Goal: Transaction & Acquisition: Purchase product/service

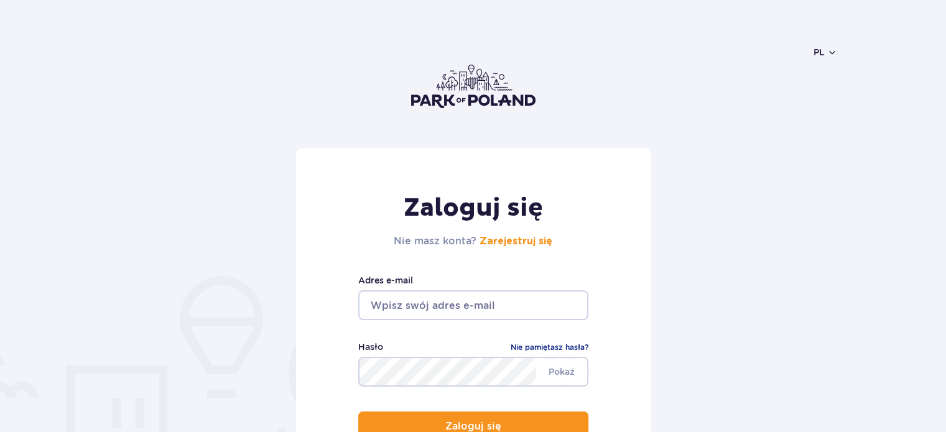
scroll to position [124, 0]
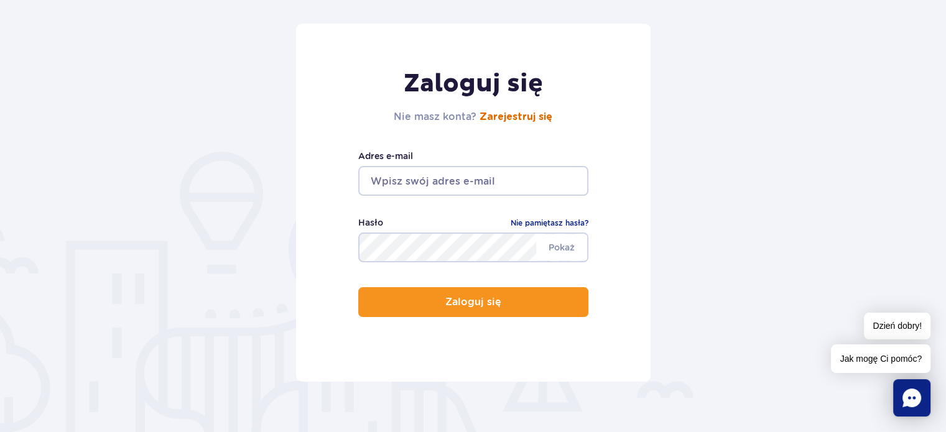
click at [525, 121] on link "Zarejestruj się" at bounding box center [516, 117] width 73 height 10
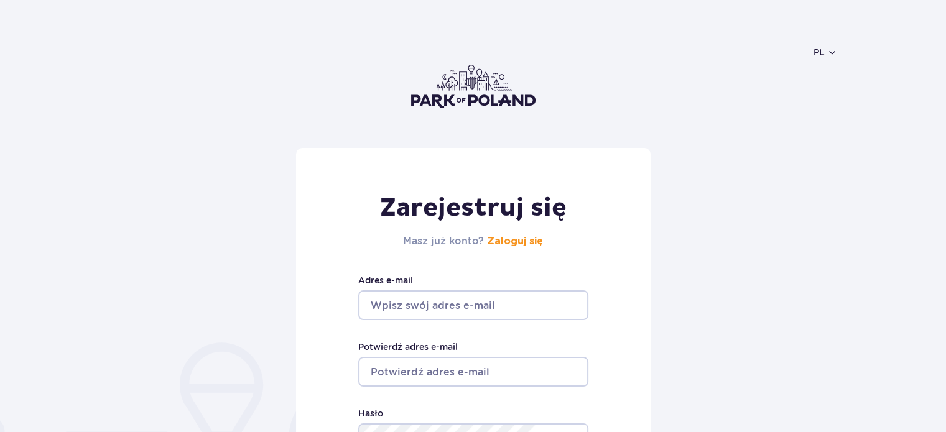
scroll to position [124, 0]
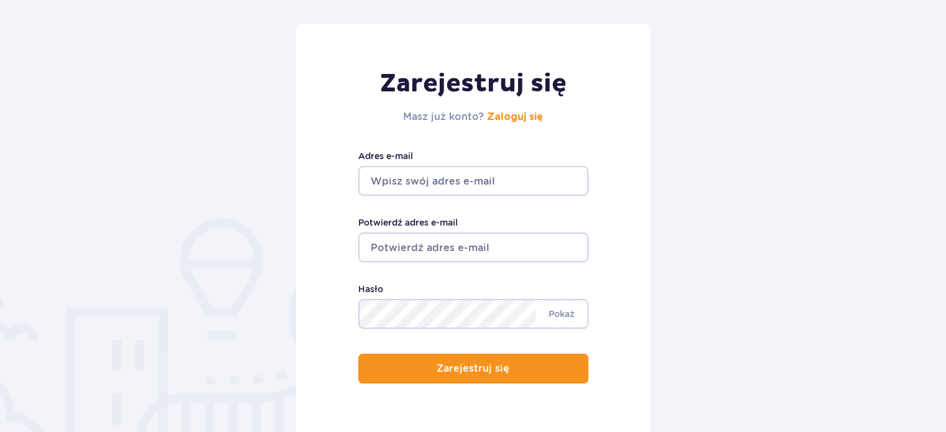
click at [478, 186] on input "Adres e-mail" at bounding box center [473, 181] width 230 height 30
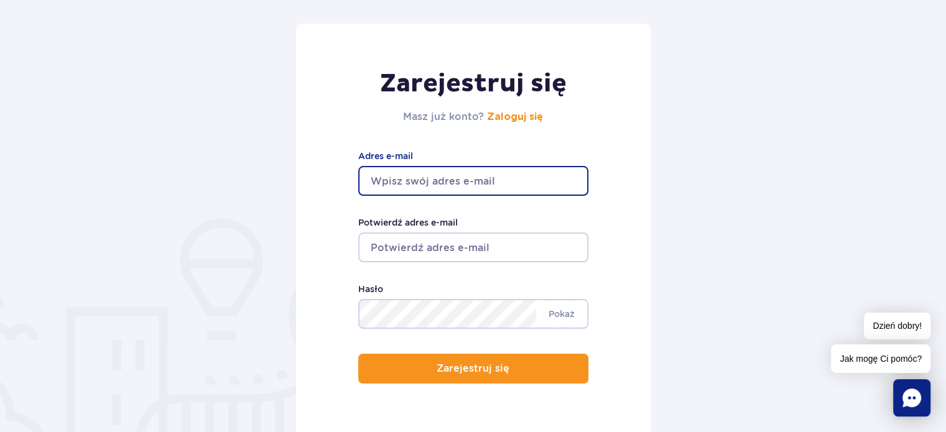
type input "kurpiewski27@gmail.com"
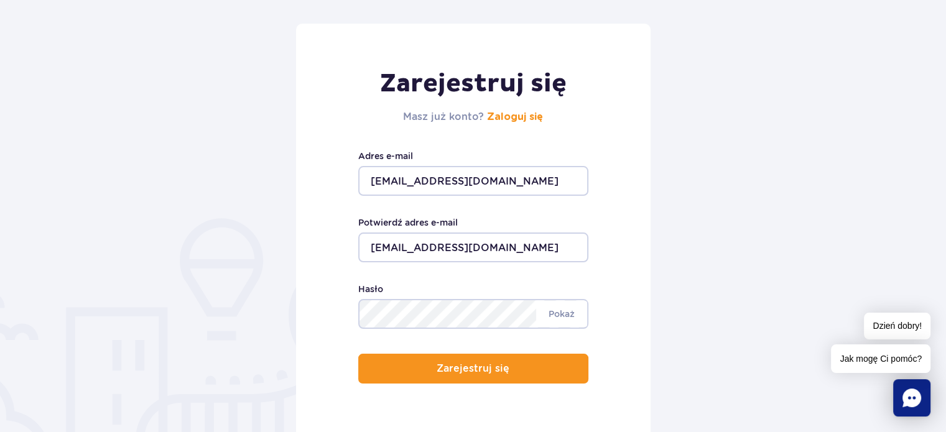
drag, startPoint x: 681, startPoint y: 274, endPoint x: 595, endPoint y: 277, distance: 86.5
click at [681, 274] on form "Zarejestruj się Masz już konto? Zaloguj się kurpiewski27@gmail.com Adres e-mail…" at bounding box center [473, 236] width 729 height 425
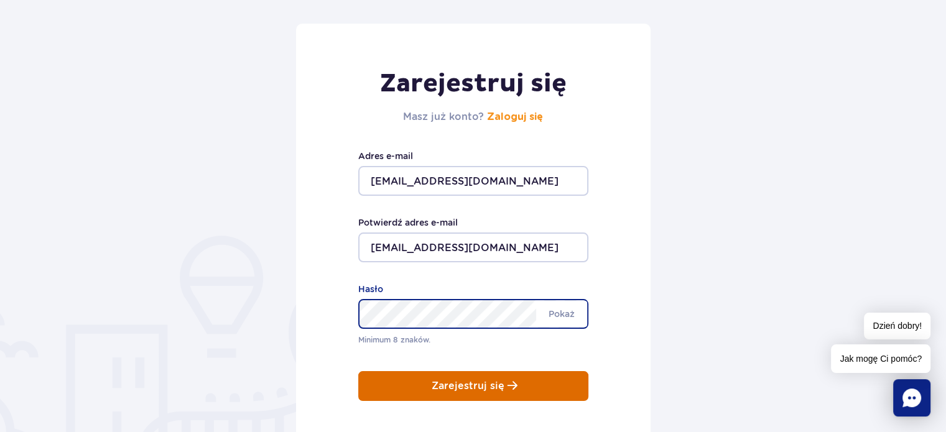
click at [495, 386] on div "Zarejestruj się Masz już konto? Zaloguj się kurpiewski27@gmail.com Adres e-mail…" at bounding box center [473, 245] width 355 height 442
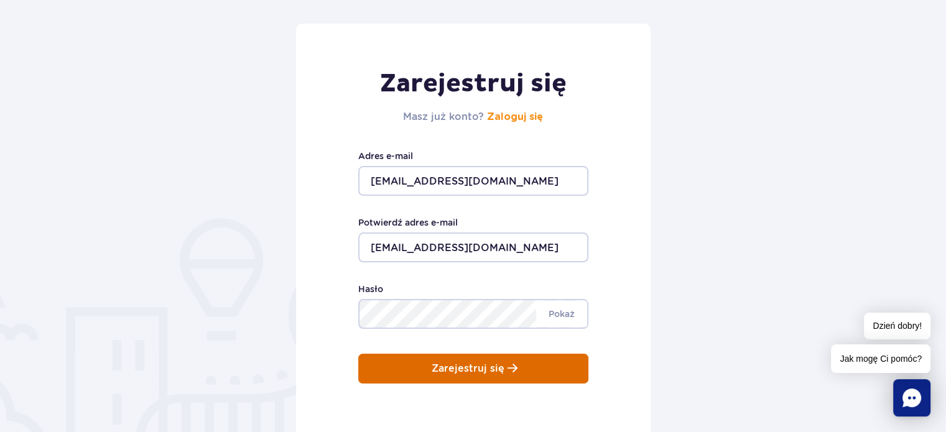
click at [500, 374] on p "Zarejestruj się" at bounding box center [468, 368] width 73 height 11
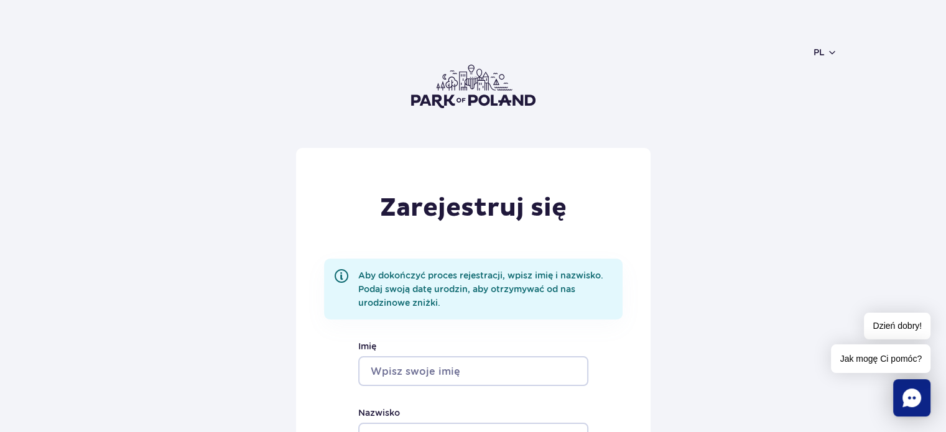
scroll to position [124, 0]
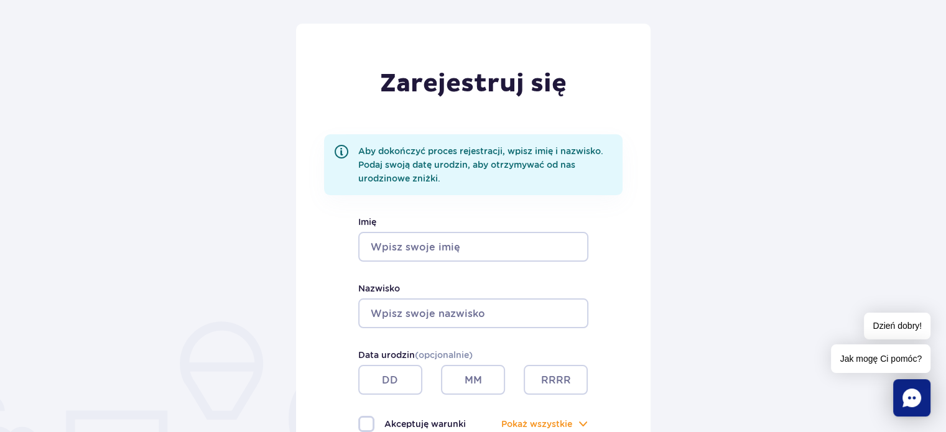
click at [448, 241] on input "Imię" at bounding box center [473, 247] width 230 height 30
type input "Jarosław"
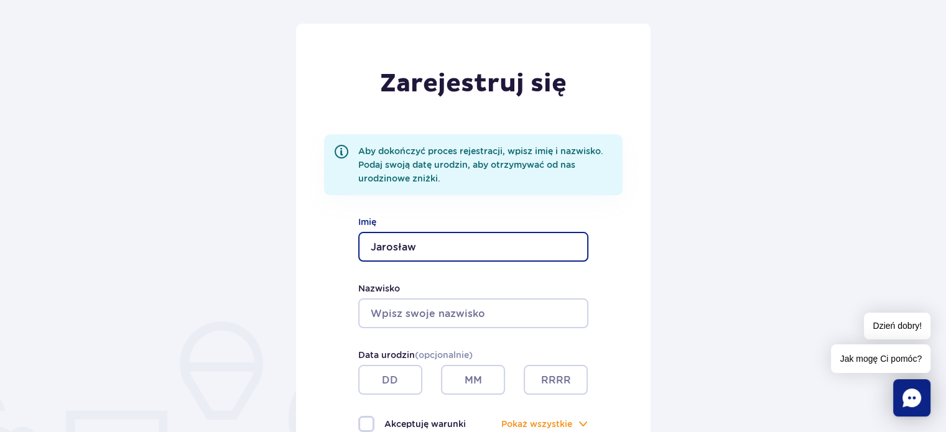
type input "Kurpiewski"
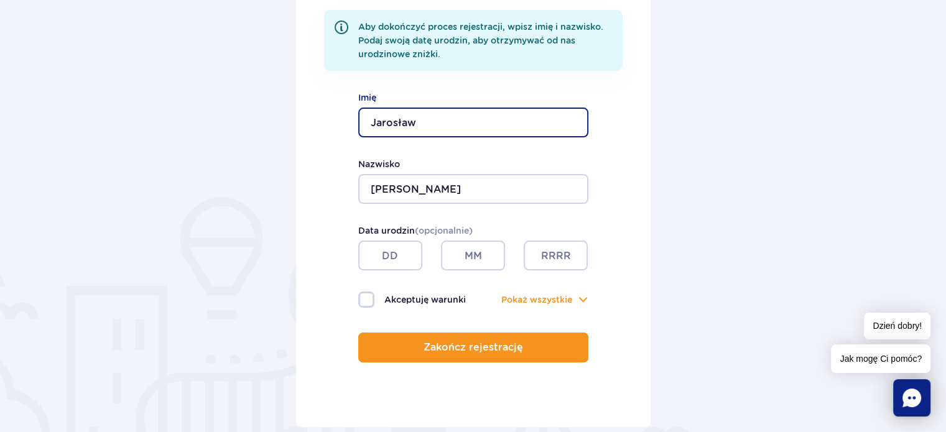
click at [378, 258] on input "text" at bounding box center [390, 256] width 64 height 30
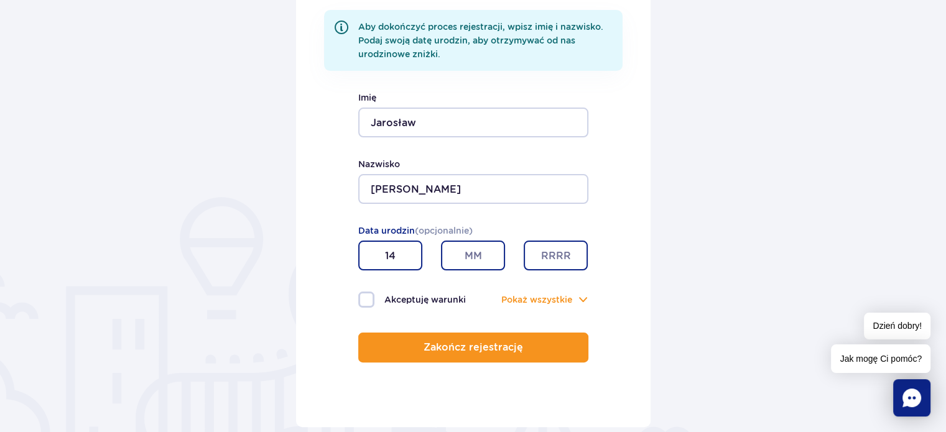
type input "14"
type input "07"
type input "1984"
click at [363, 299] on label "Akceptuję warunki" at bounding box center [415, 300] width 115 height 16
click at [363, 294] on input "Akceptuję warunki" at bounding box center [365, 293] width 14 height 2
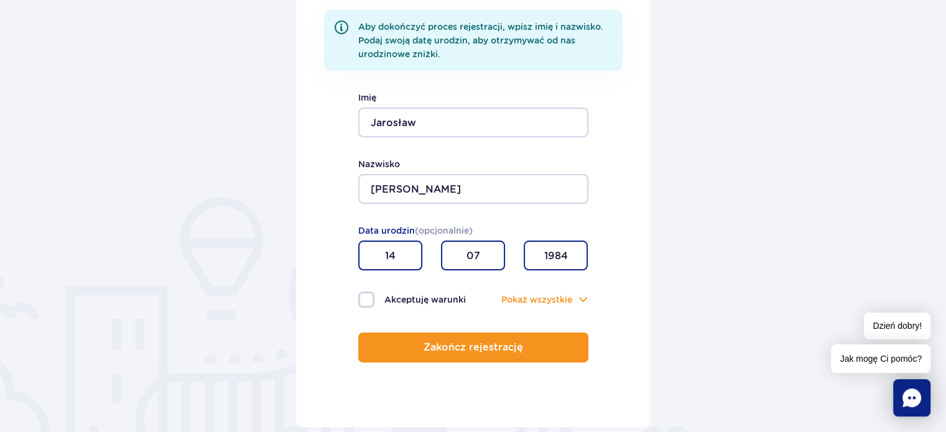
checkbox input "true"
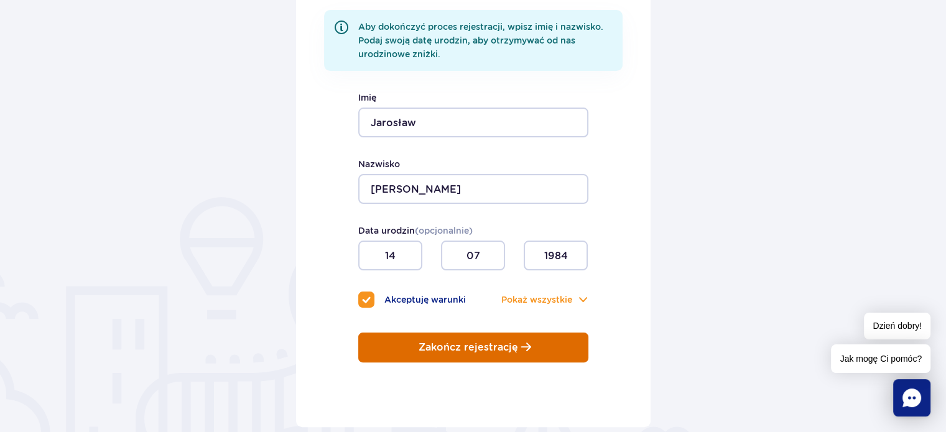
click at [446, 343] on p "Zakończ rejestrację" at bounding box center [469, 347] width 100 height 11
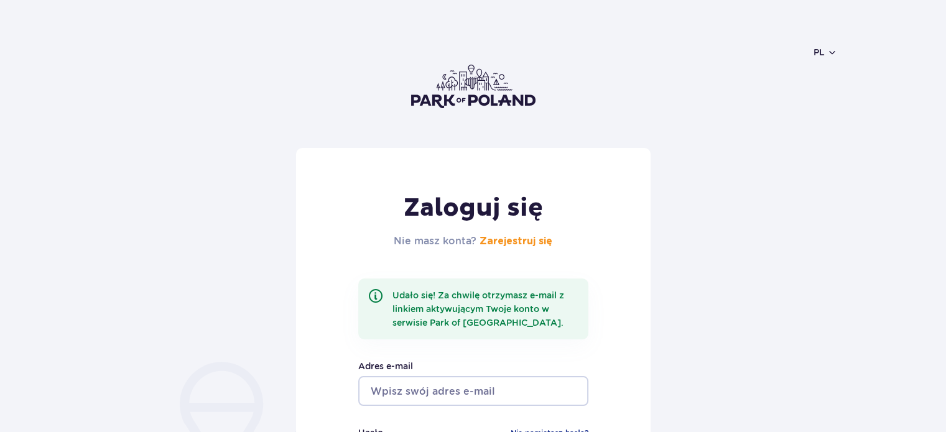
scroll to position [124, 0]
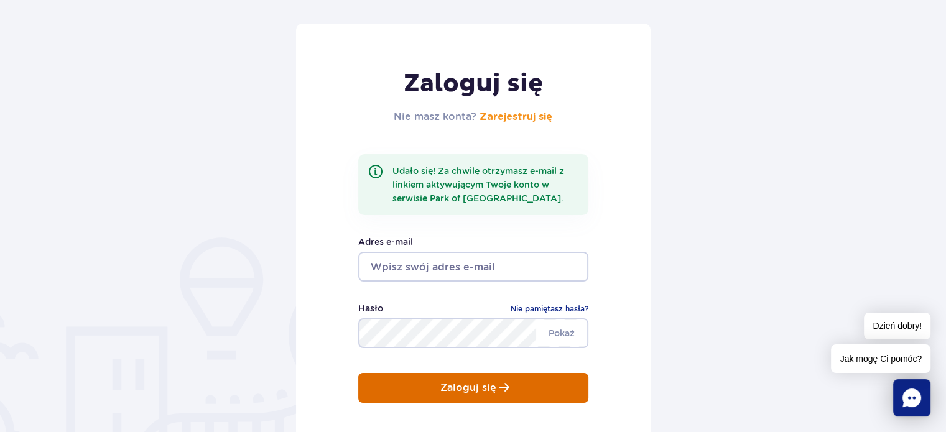
type input "kurpiewski27@gmail.com"
click at [504, 381] on button "Zaloguj się" at bounding box center [473, 388] width 230 height 30
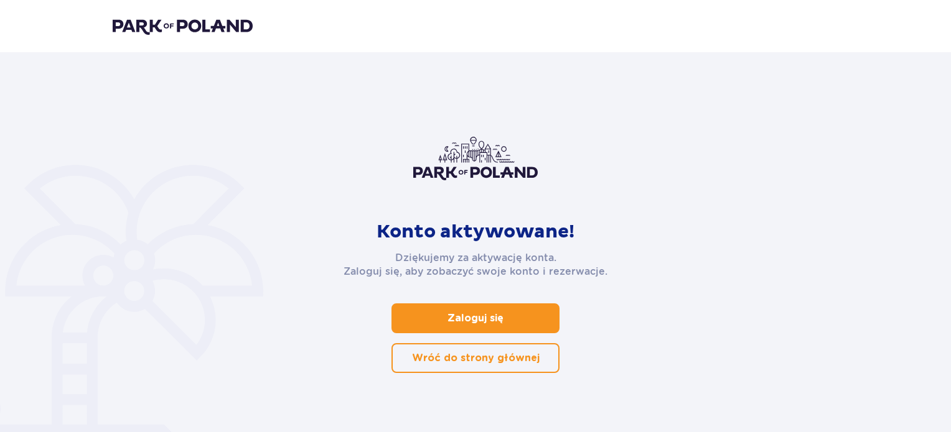
click at [482, 314] on p "Zaloguj się" at bounding box center [475, 319] width 56 height 14
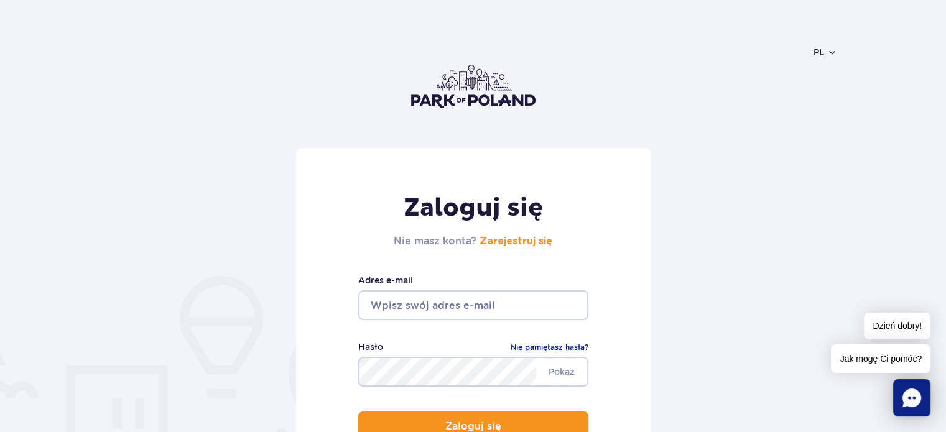
scroll to position [124, 0]
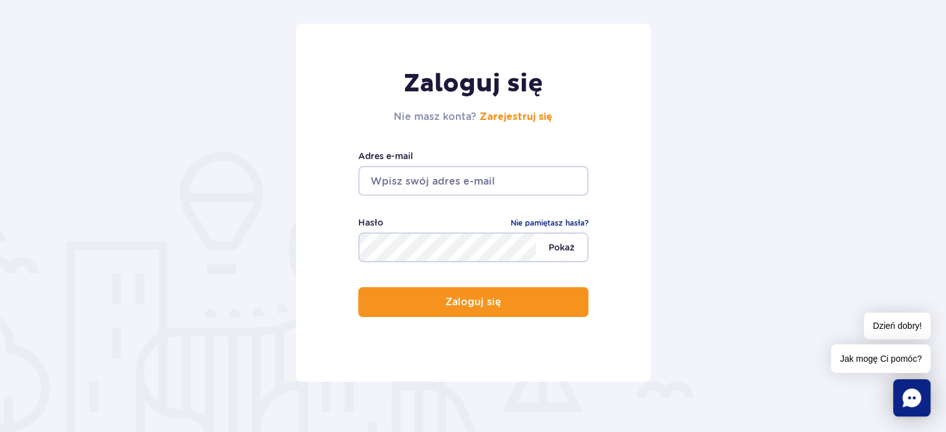
type input "[EMAIL_ADDRESS][DOMAIN_NAME]"
click at [562, 249] on span "Pokaż" at bounding box center [561, 248] width 51 height 26
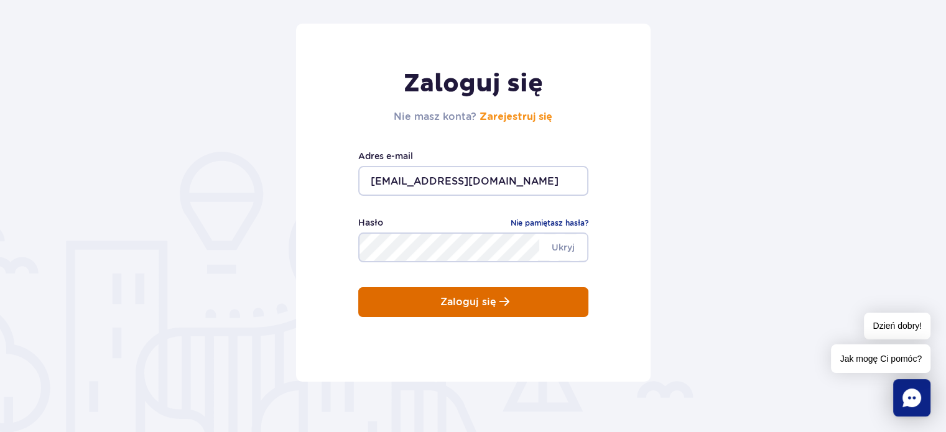
click at [530, 297] on button "Zaloguj się" at bounding box center [473, 302] width 230 height 30
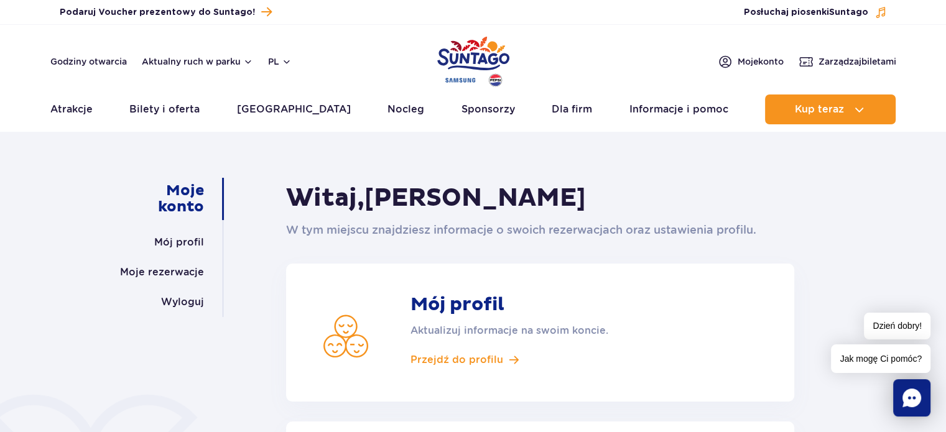
scroll to position [62, 0]
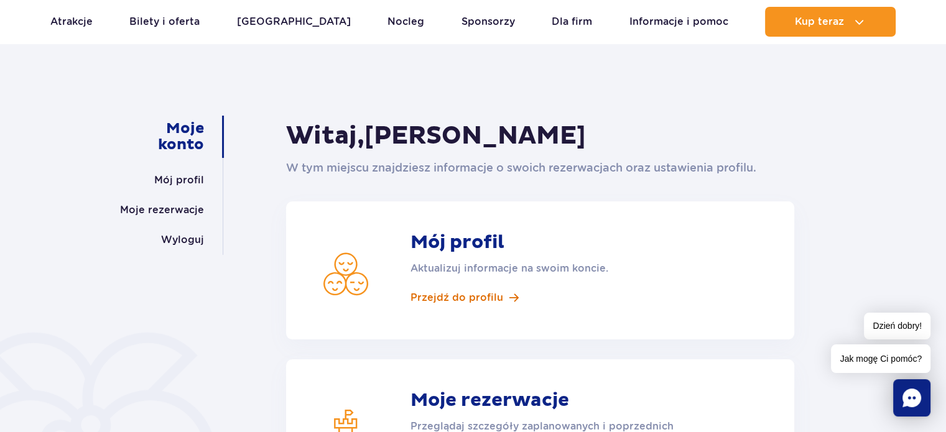
click at [485, 297] on span "Przejdź do profilu" at bounding box center [457, 298] width 93 height 14
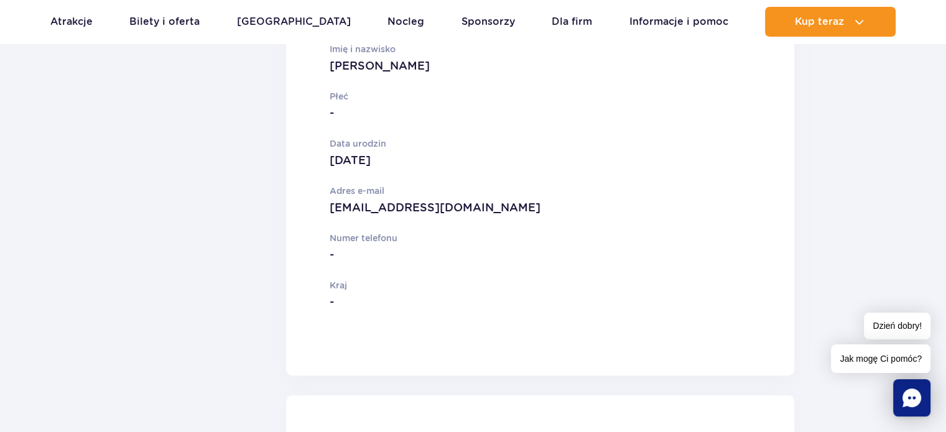
scroll to position [124, 0]
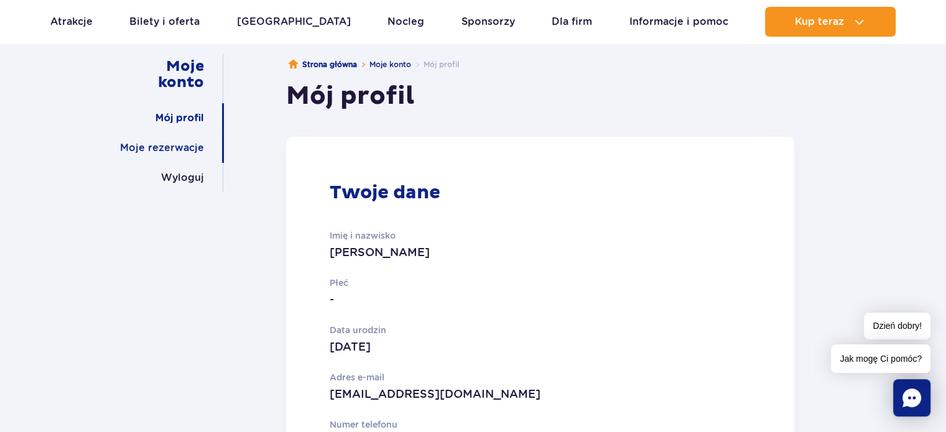
click at [192, 146] on link "Moje rezerwacje" at bounding box center [162, 148] width 84 height 30
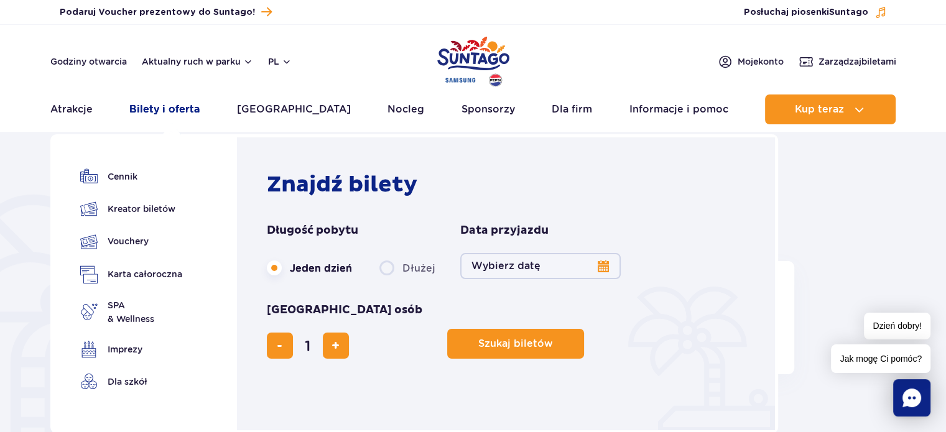
click at [179, 105] on link "Bilety i oferta" at bounding box center [164, 110] width 70 height 30
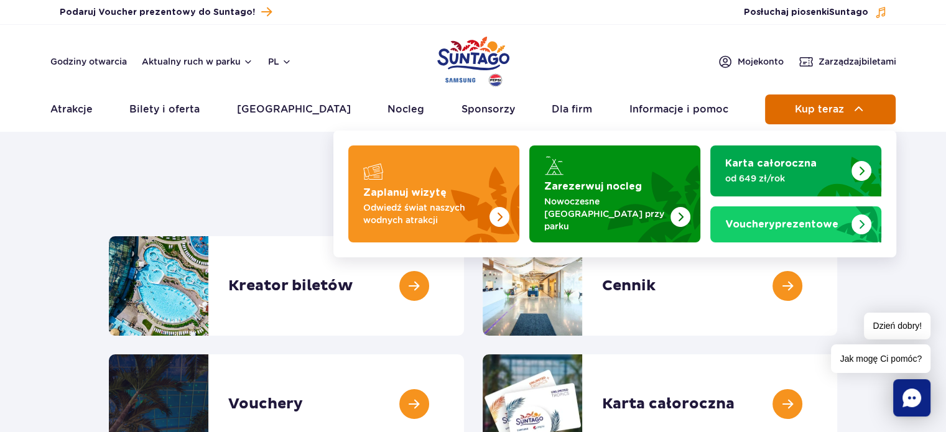
click at [838, 108] on span "Kup teraz" at bounding box center [819, 109] width 49 height 11
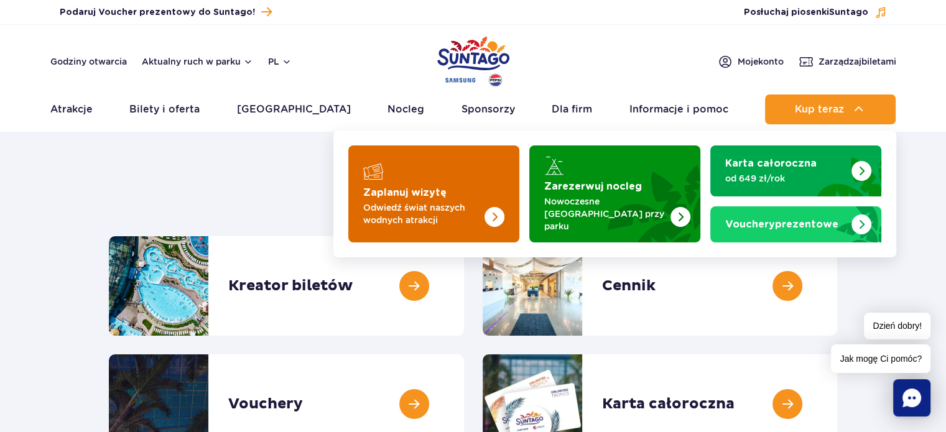
click at [422, 189] on strong "Zaplanuj wizytę" at bounding box center [404, 193] width 83 height 10
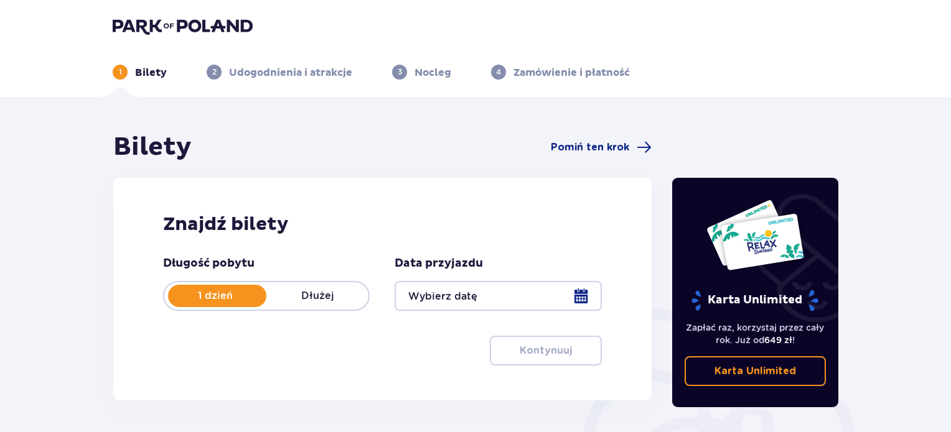
click at [466, 296] on div at bounding box center [497, 296] width 207 height 30
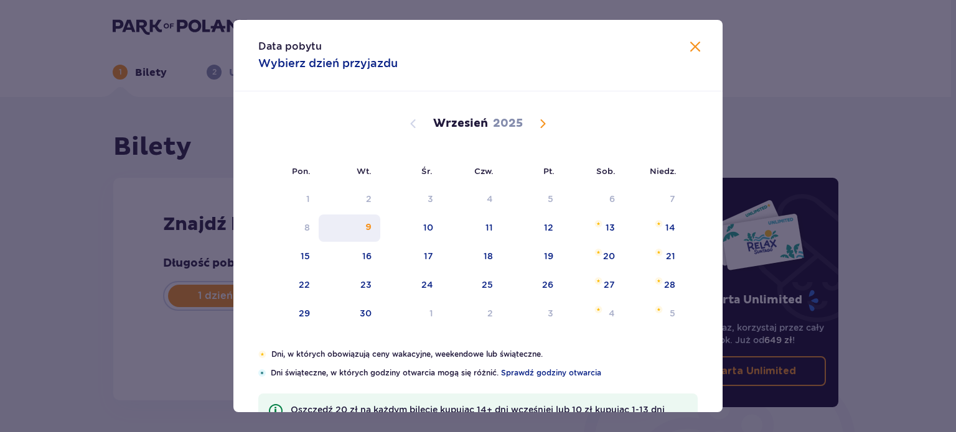
click at [365, 226] on div "9" at bounding box center [368, 228] width 6 height 12
type input "09.09.25"
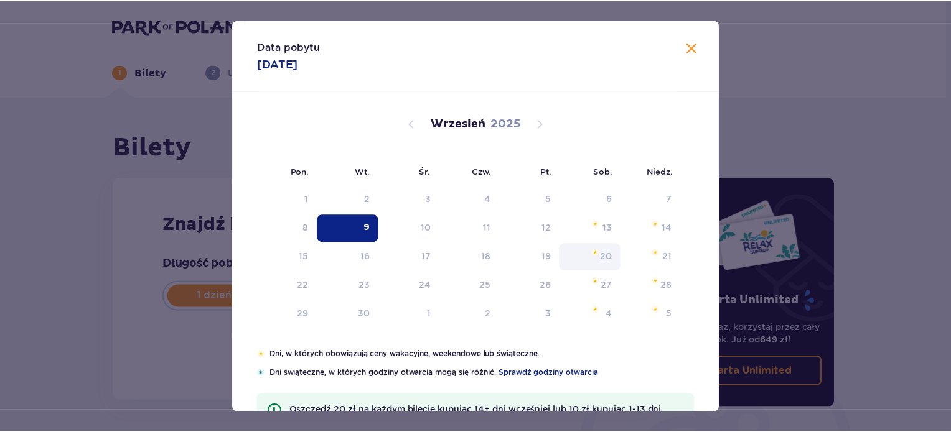
scroll to position [50, 0]
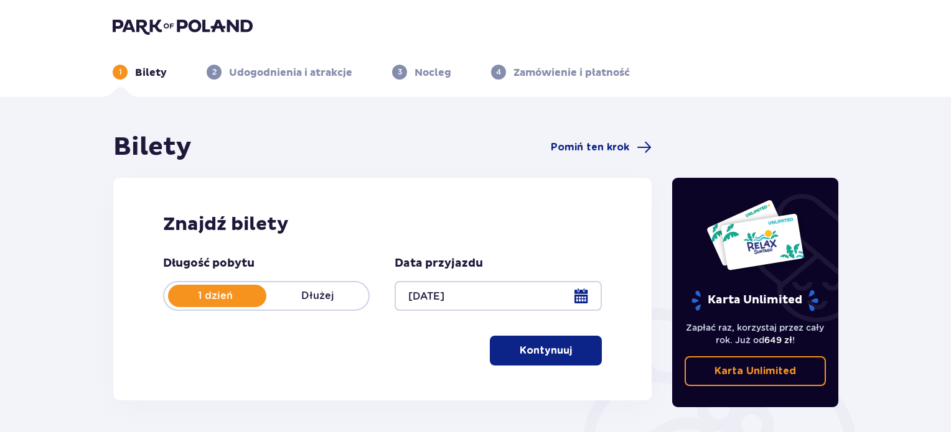
click at [542, 350] on p "Kontynuuj" at bounding box center [546, 351] width 52 height 14
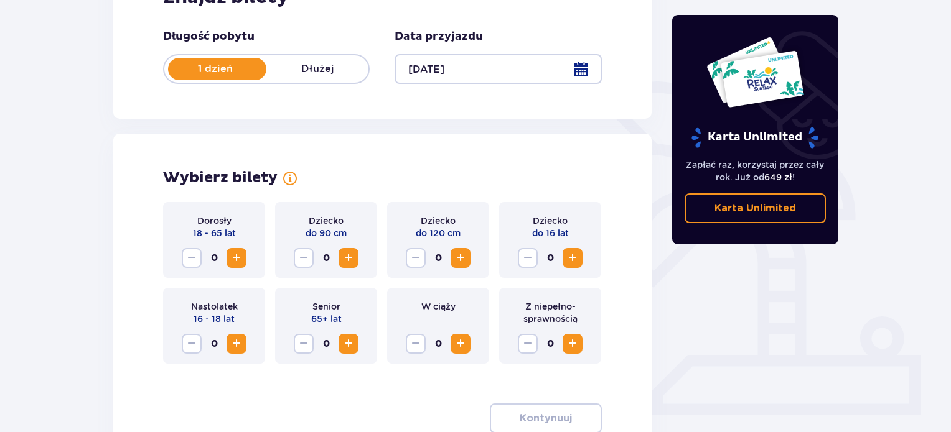
scroll to position [338, 0]
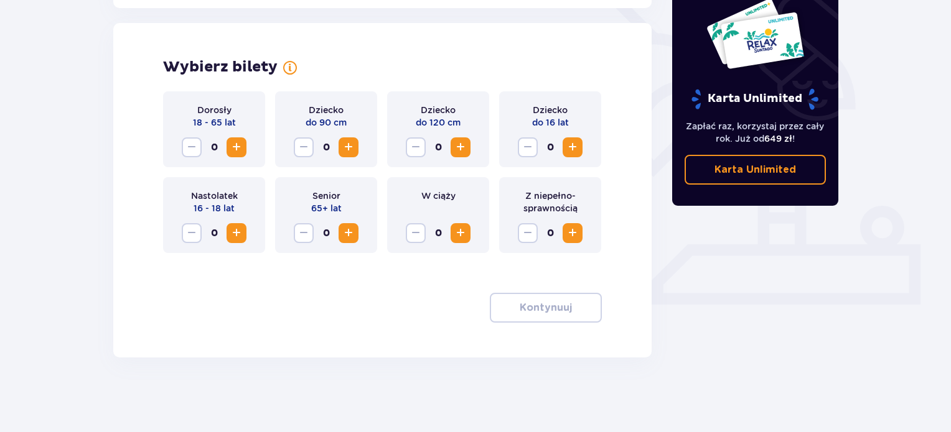
click at [239, 151] on span "Increase" at bounding box center [236, 147] width 15 height 15
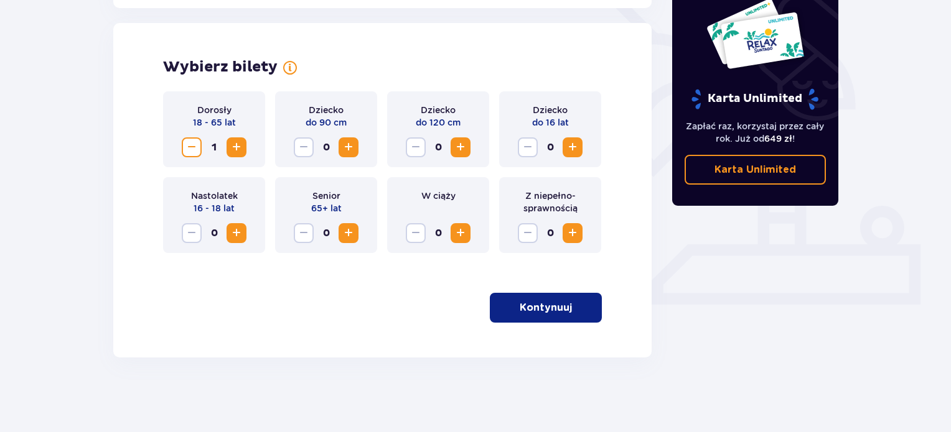
click at [569, 307] on span "button" at bounding box center [574, 308] width 15 height 15
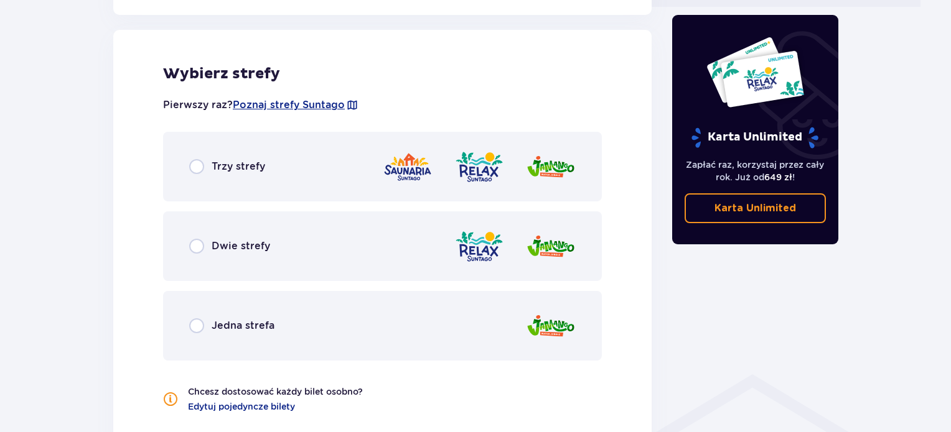
scroll to position [387, 0]
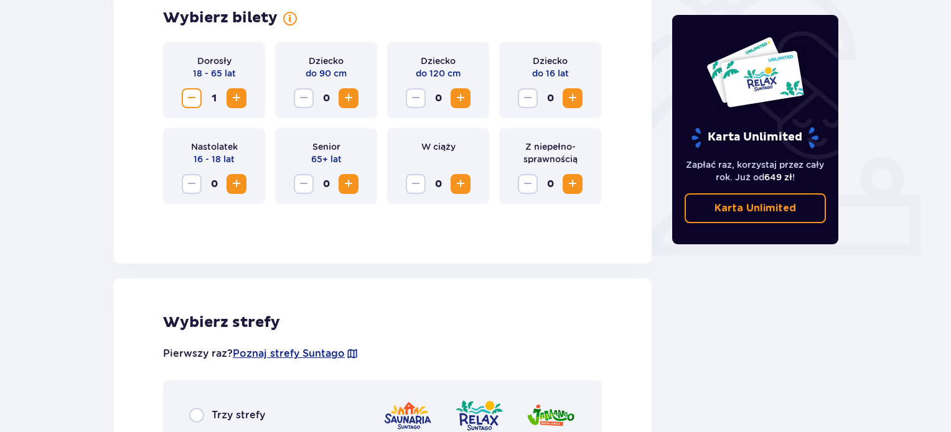
click at [233, 95] on span "Increase" at bounding box center [236, 98] width 15 height 15
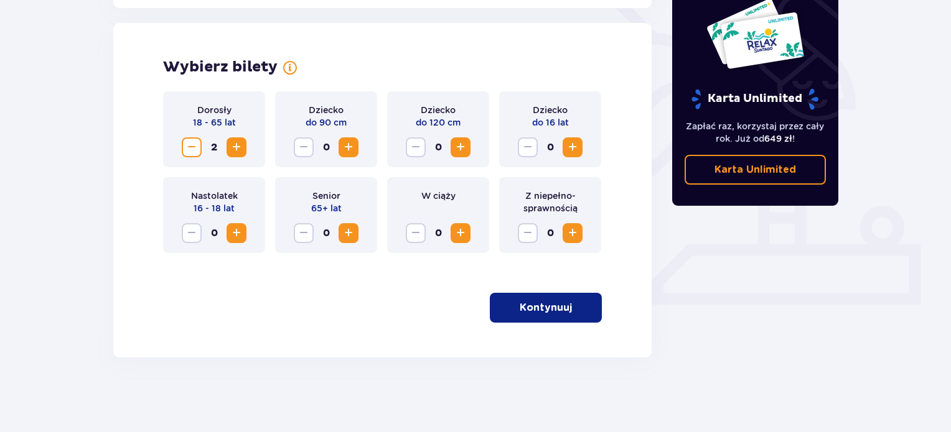
click at [545, 313] on p "Kontynuuj" at bounding box center [546, 308] width 52 height 14
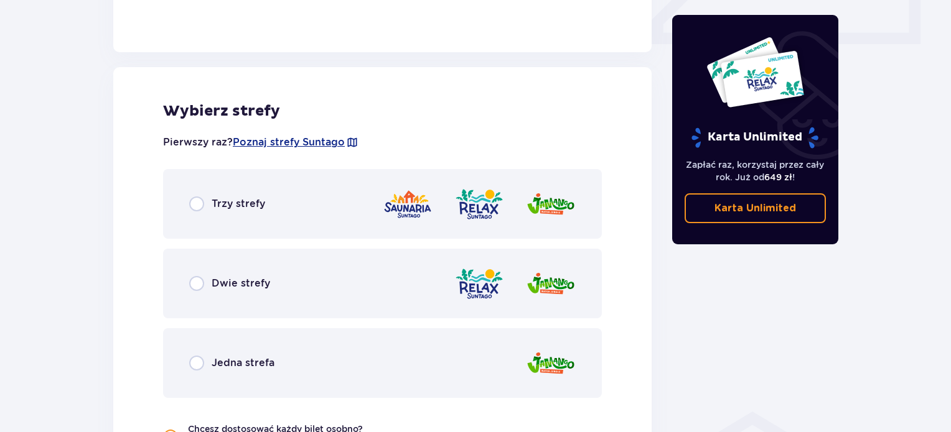
scroll to position [636, 0]
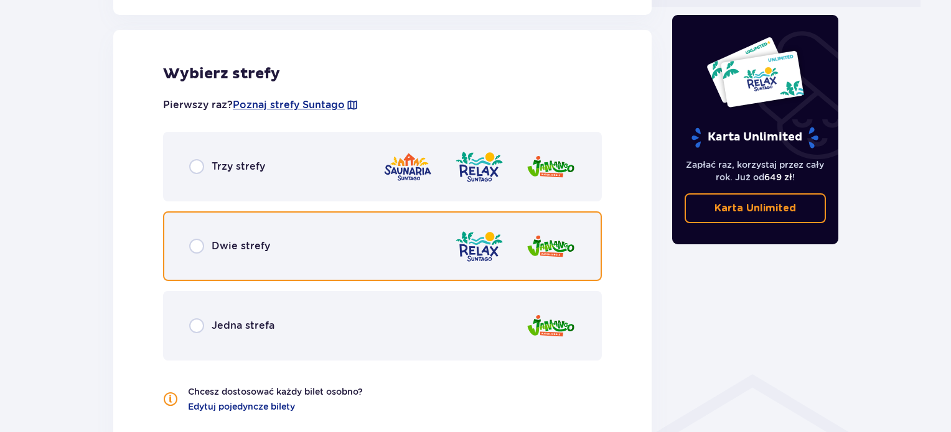
click at [197, 245] on input "radio" at bounding box center [196, 246] width 15 height 15
radio input "true"
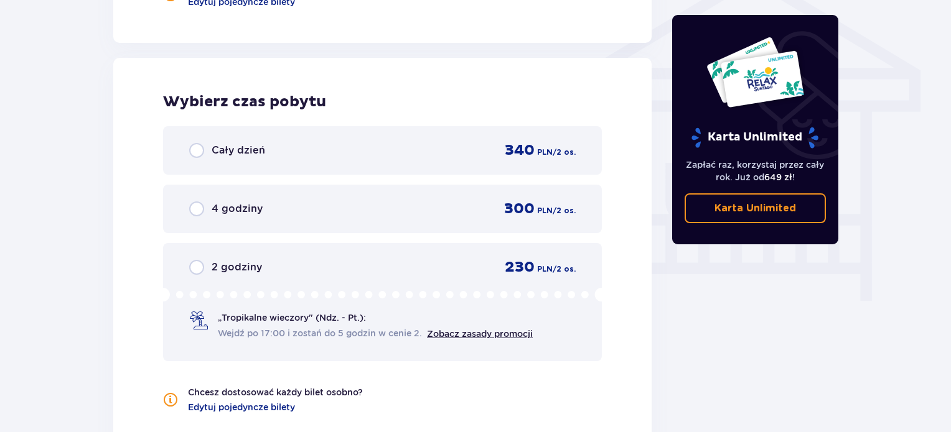
scroll to position [1069, 0]
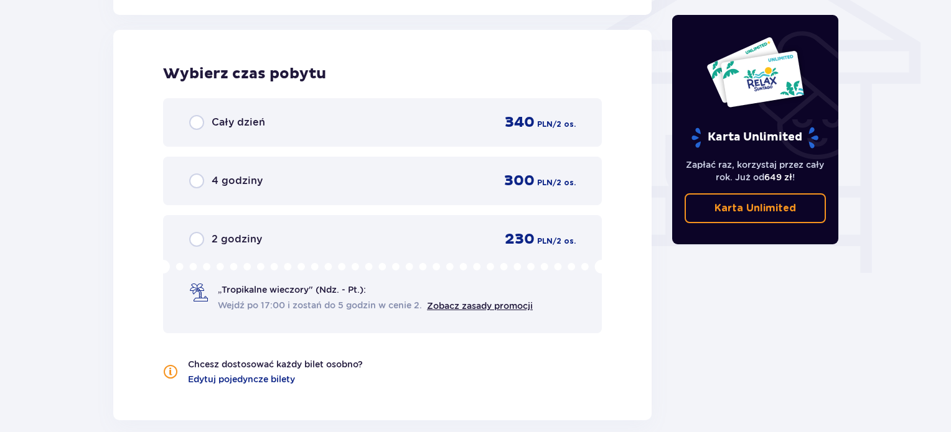
click at [208, 127] on div "Cały dzień" at bounding box center [227, 122] width 76 height 15
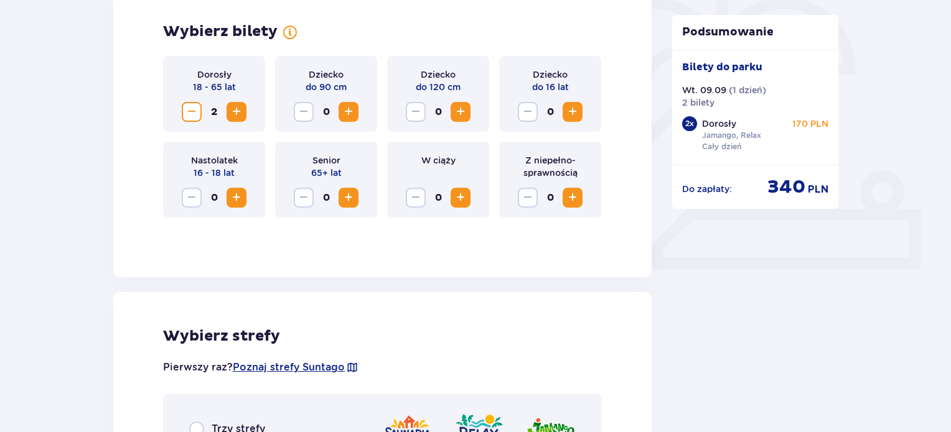
scroll to position [0, 0]
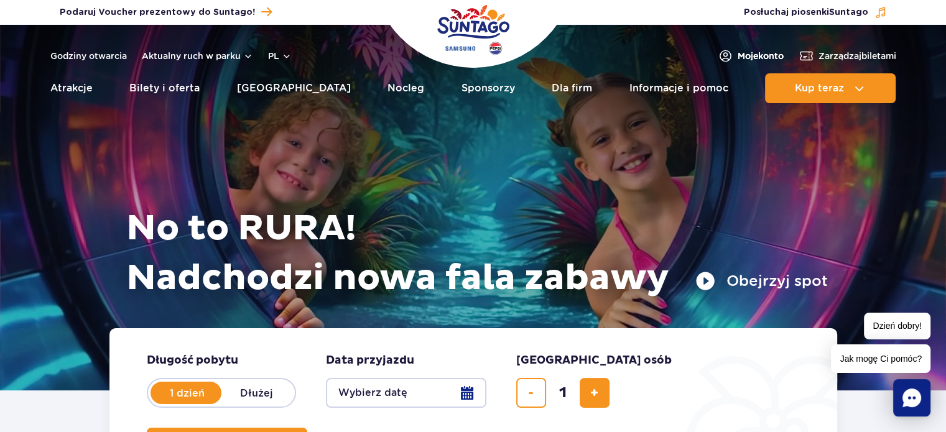
click at [738, 54] on span "Moje konto" at bounding box center [761, 56] width 46 height 12
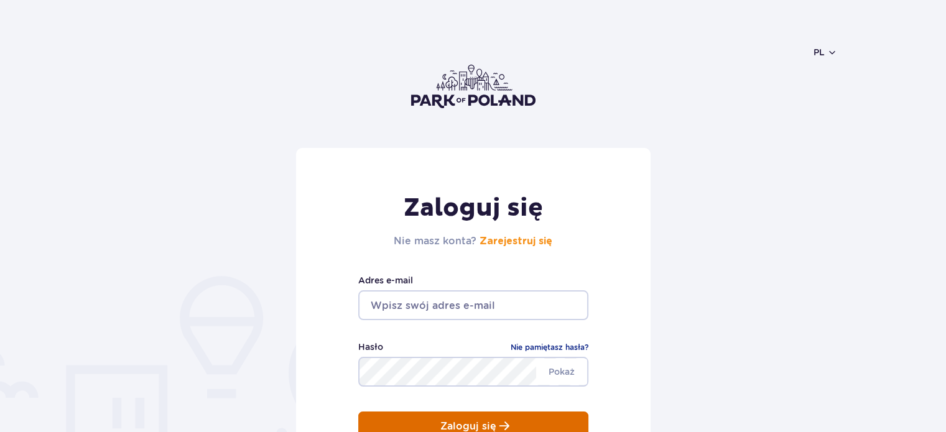
scroll to position [62, 0]
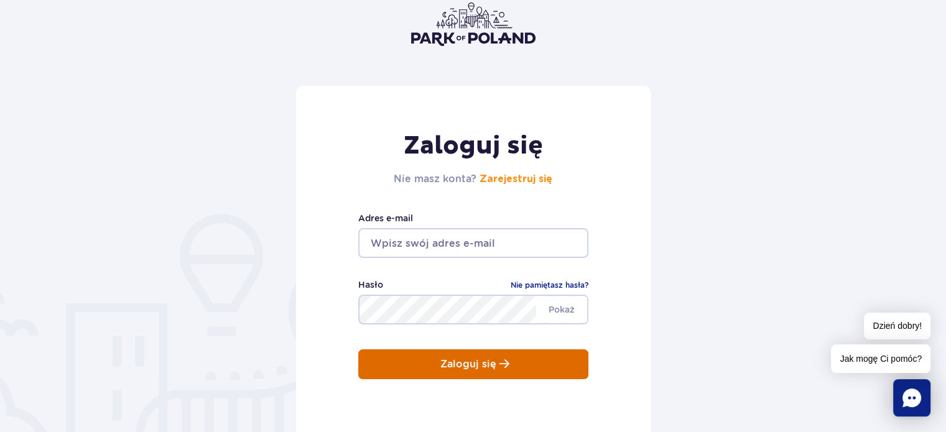
type input "[EMAIL_ADDRESS][DOMAIN_NAME]"
click at [486, 360] on p "Zaloguj się" at bounding box center [469, 364] width 56 height 11
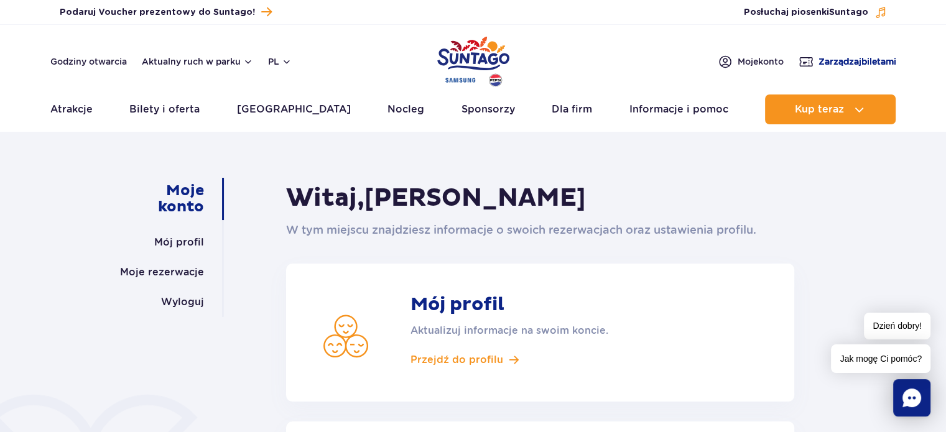
click at [829, 60] on span "Zarządzaj biletami" at bounding box center [858, 61] width 78 height 12
click at [225, 63] on button "Aktualny ruch w parku" at bounding box center [197, 62] width 111 height 10
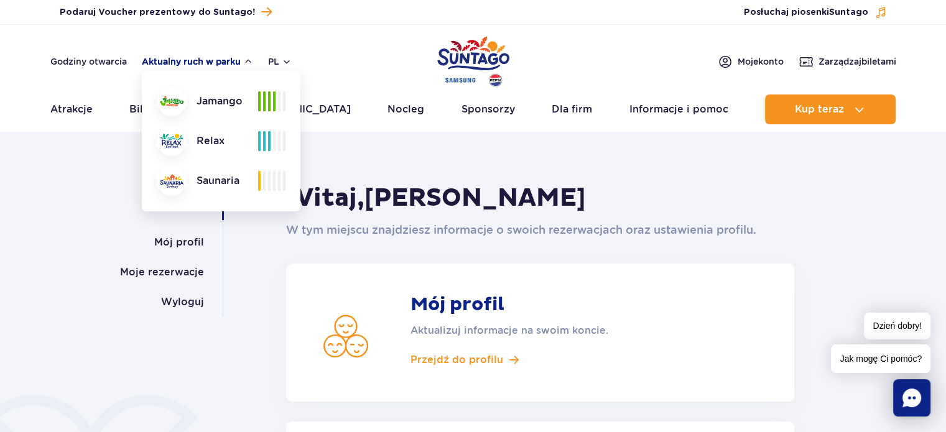
click at [241, 62] on button "Aktualny ruch w parku" at bounding box center [197, 62] width 111 height 10
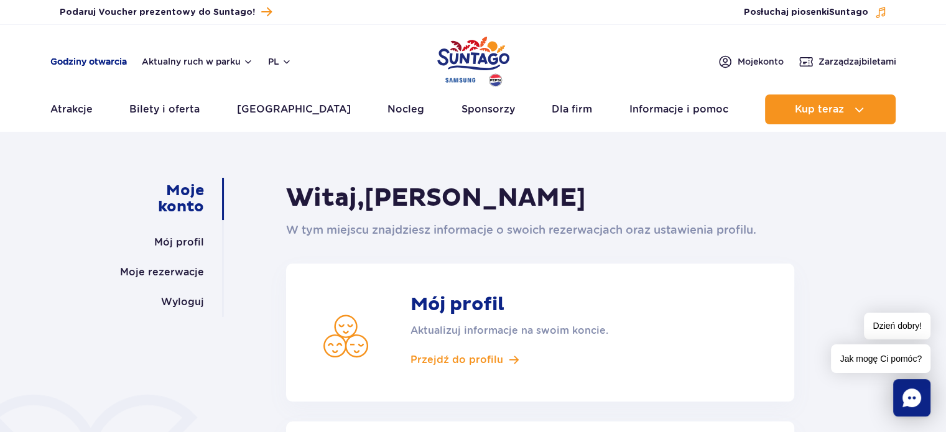
click at [122, 58] on link "Godziny otwarcia" at bounding box center [88, 61] width 77 height 12
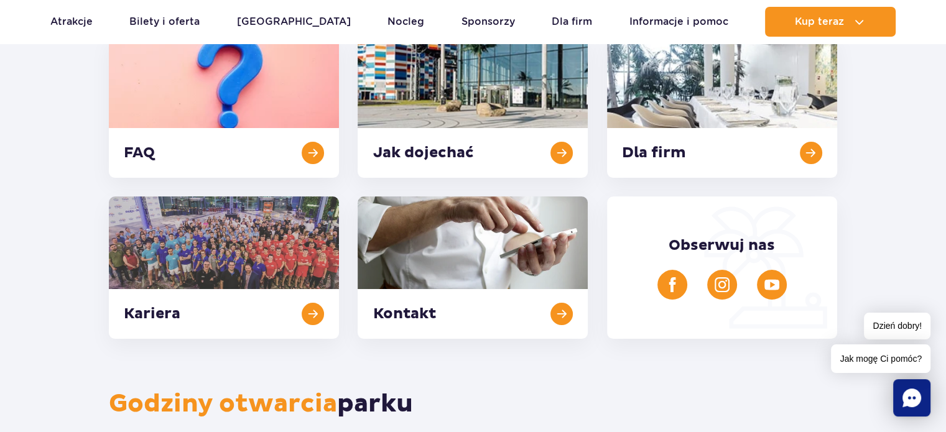
scroll to position [17, 0]
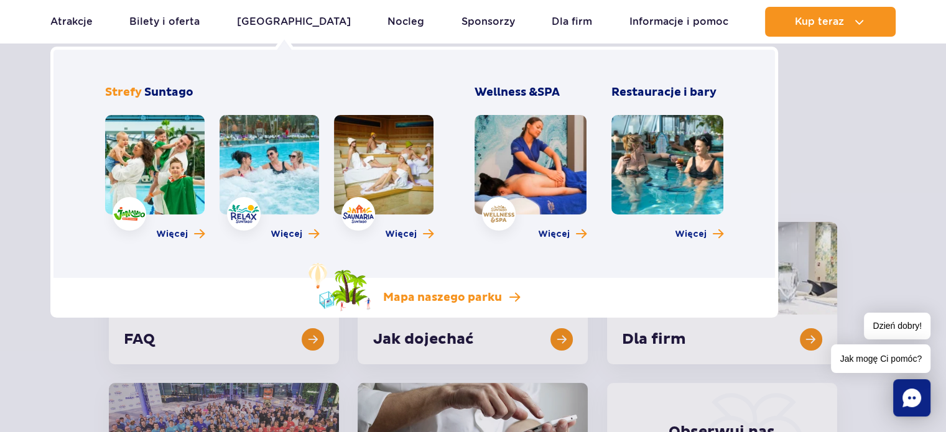
click at [388, 303] on p "Mapa naszego parku" at bounding box center [442, 298] width 119 height 15
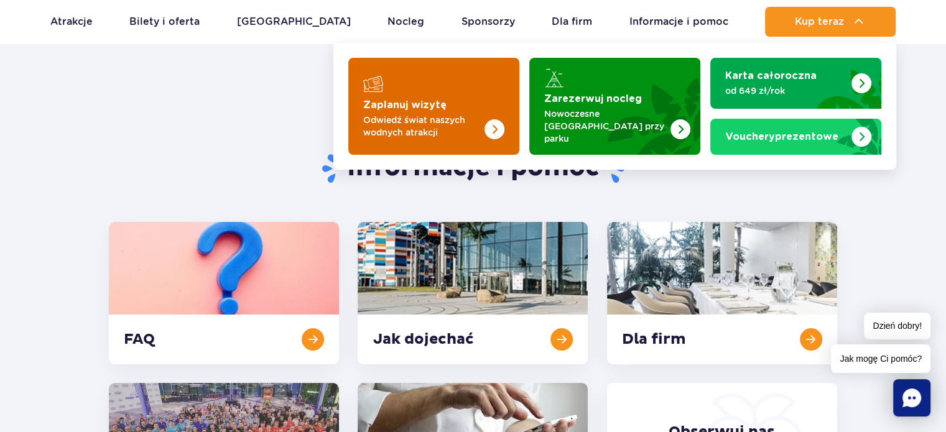
click at [489, 119] on img "Zaplanuj wizytę" at bounding box center [495, 129] width 20 height 20
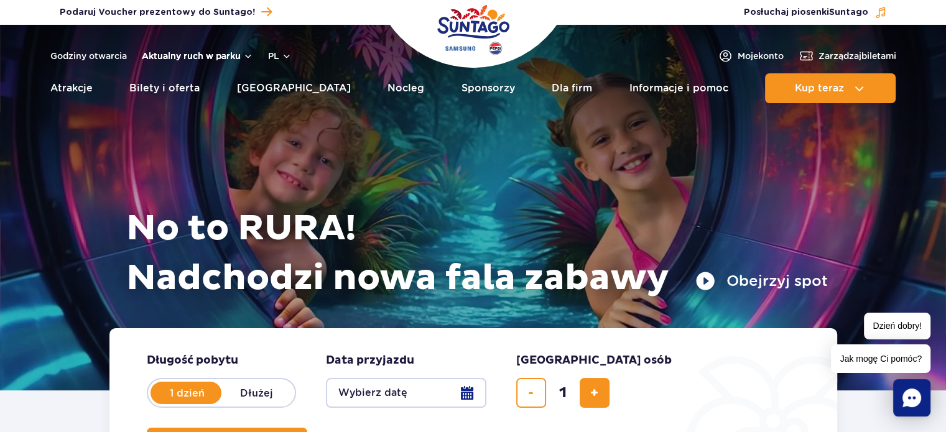
click at [236, 57] on button "Aktualny ruch w parku" at bounding box center [197, 56] width 111 height 10
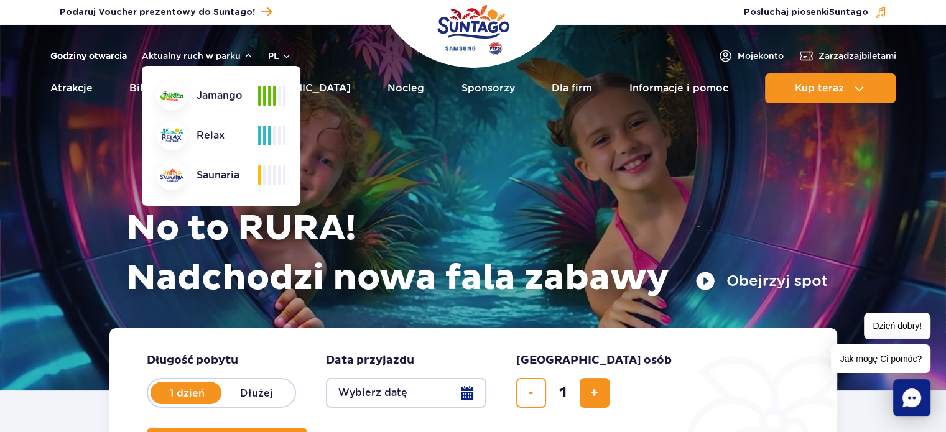
click at [91, 54] on link "Godziny otwarcia" at bounding box center [88, 56] width 77 height 12
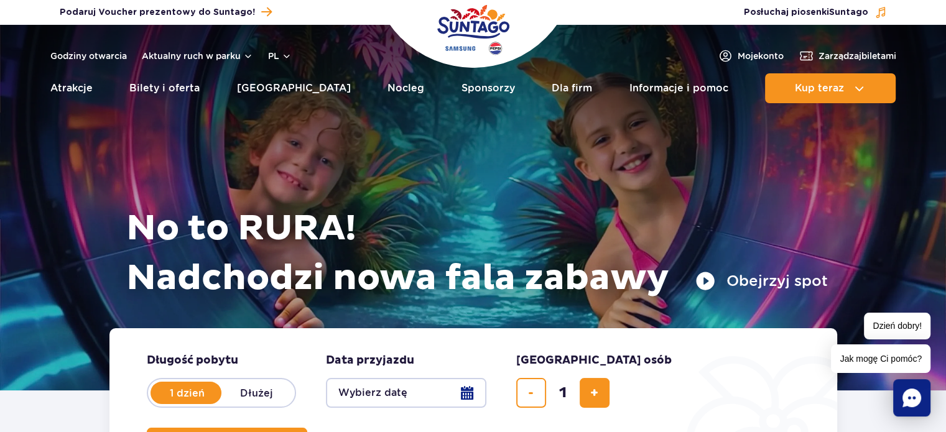
scroll to position [62, 0]
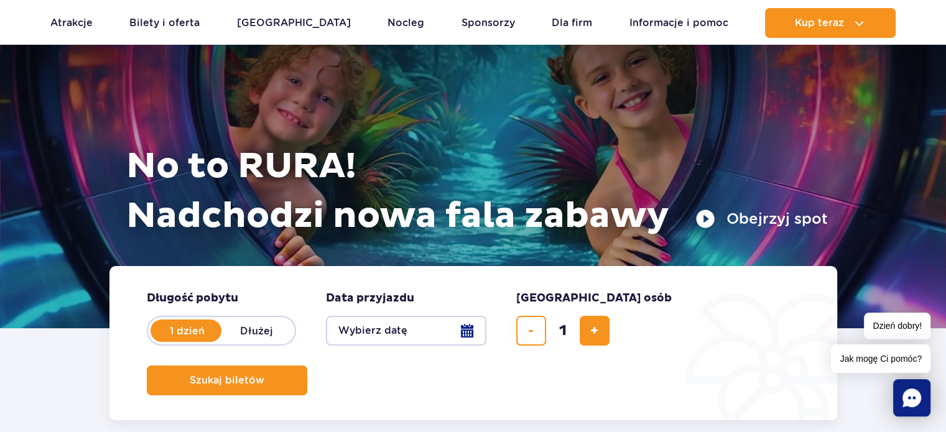
click at [448, 324] on button "Wybierz datę" at bounding box center [406, 331] width 161 height 30
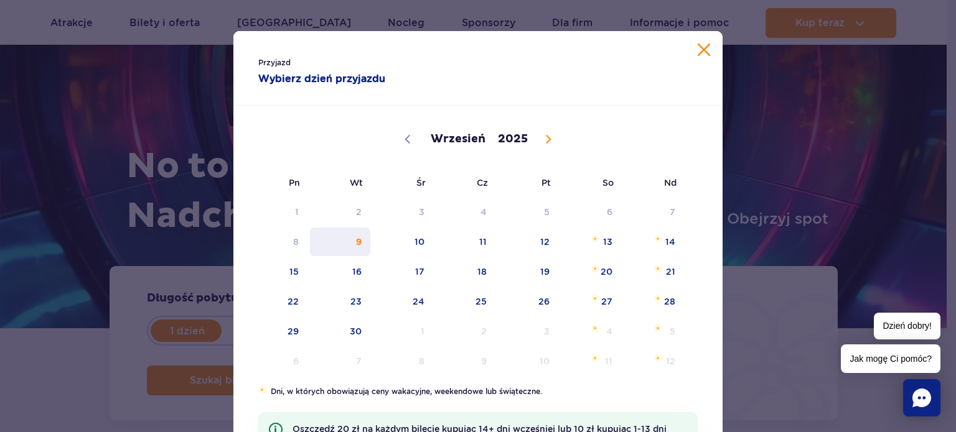
click at [353, 244] on span "9" at bounding box center [340, 242] width 63 height 29
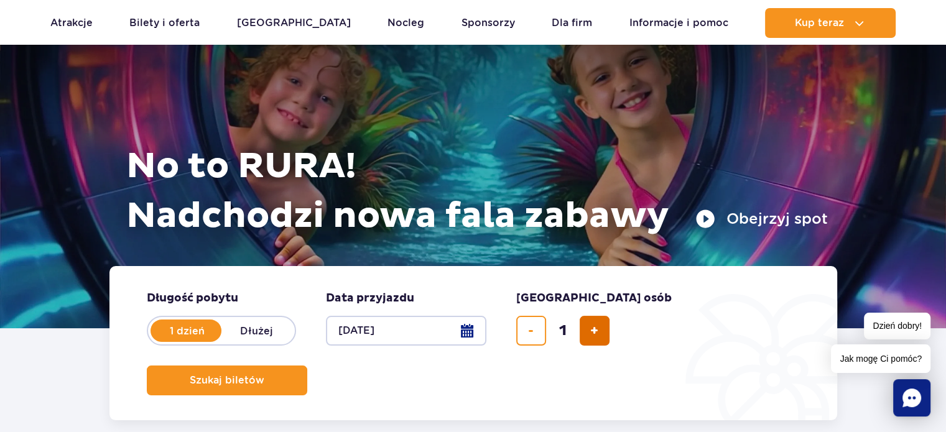
click at [597, 331] on span "dodaj bilet" at bounding box center [594, 331] width 8 height 0
type input "2"
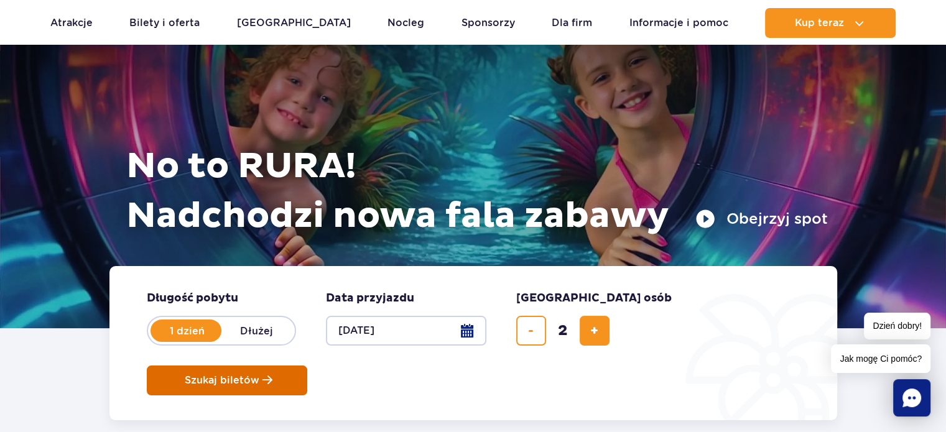
click at [259, 375] on span "Szukaj biletów" at bounding box center [222, 380] width 75 height 11
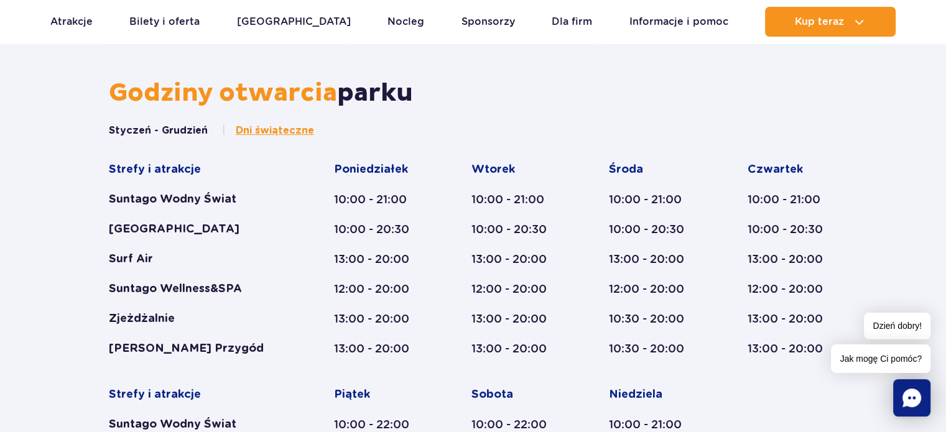
click at [141, 131] on button "Styczeń - Grudzień" at bounding box center [158, 131] width 99 height 14
click at [254, 129] on span "Dni świąteczne" at bounding box center [275, 131] width 78 height 14
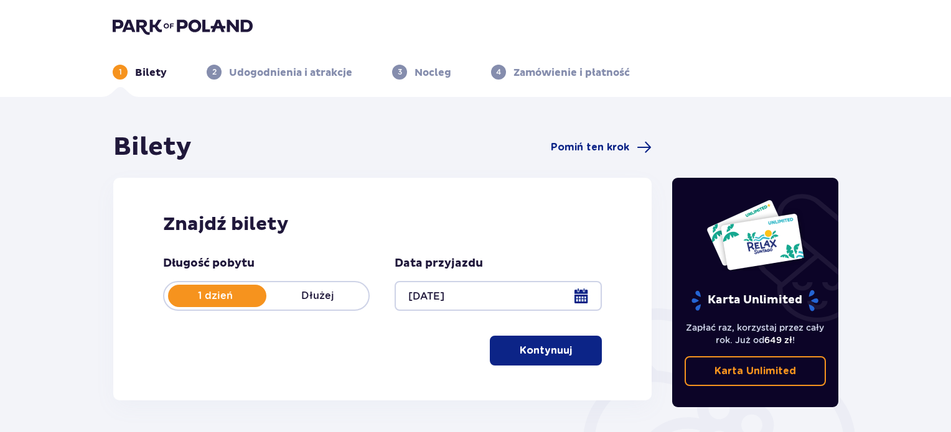
click at [552, 350] on p "Kontynuuj" at bounding box center [546, 351] width 52 height 14
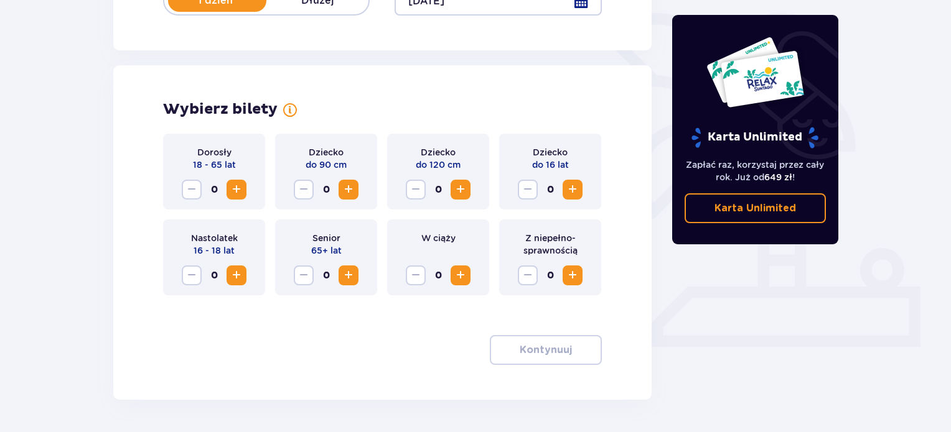
scroll to position [338, 0]
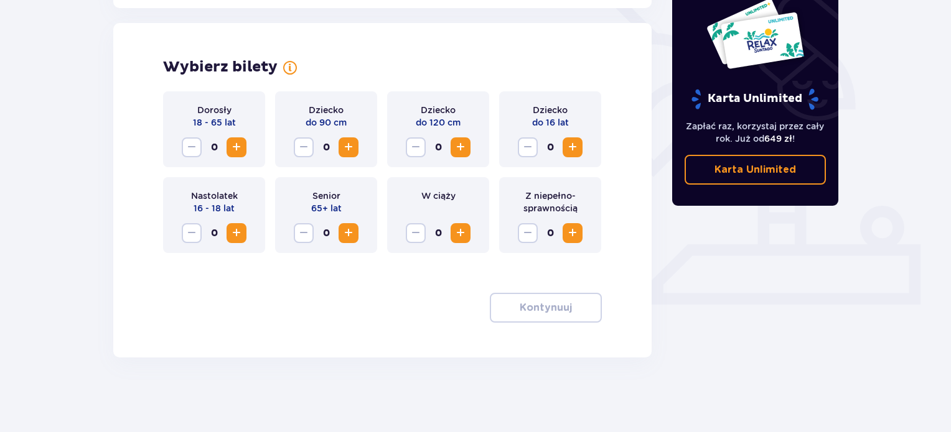
click at [229, 143] on span "Increase" at bounding box center [236, 147] width 15 height 15
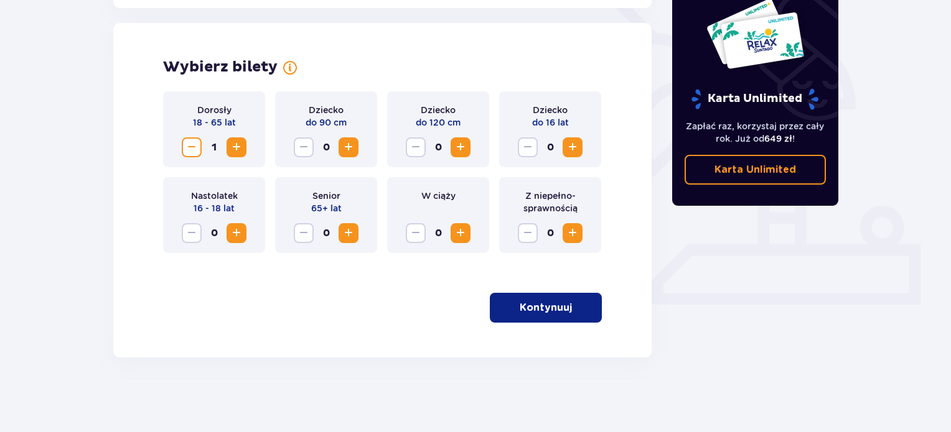
click at [233, 146] on span "Increase" at bounding box center [236, 147] width 15 height 15
click at [570, 305] on span "button" at bounding box center [574, 308] width 15 height 15
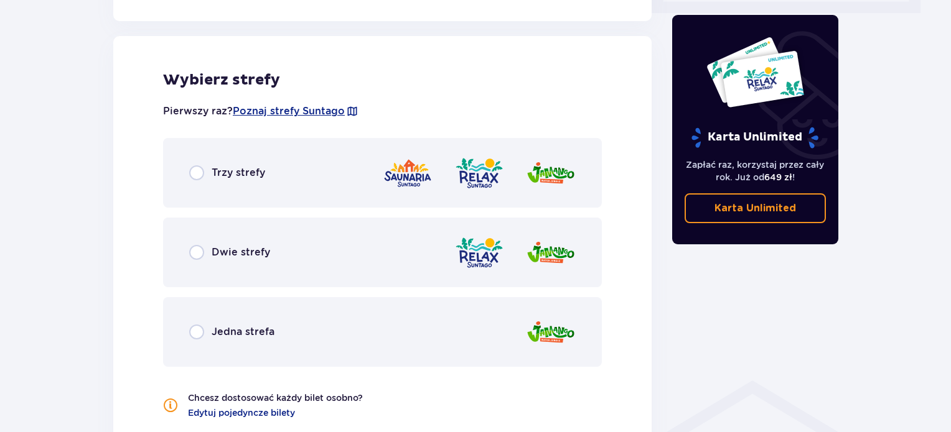
scroll to position [636, 0]
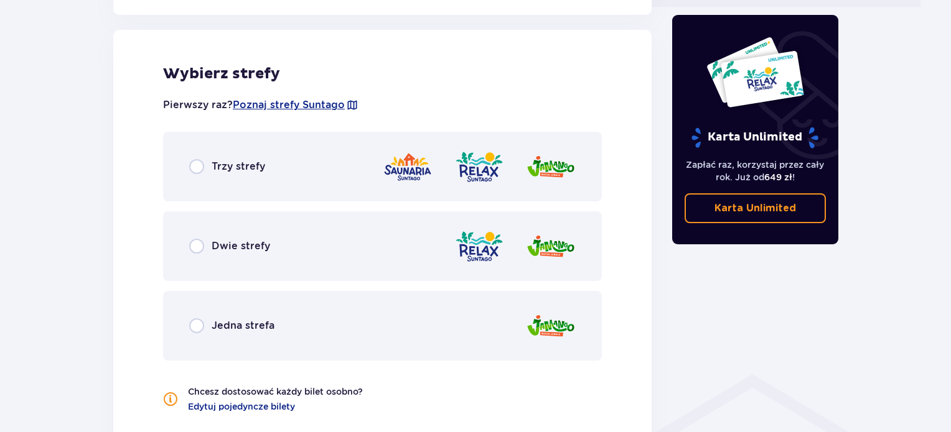
click at [205, 247] on div "Dwie strefy" at bounding box center [229, 246] width 81 height 15
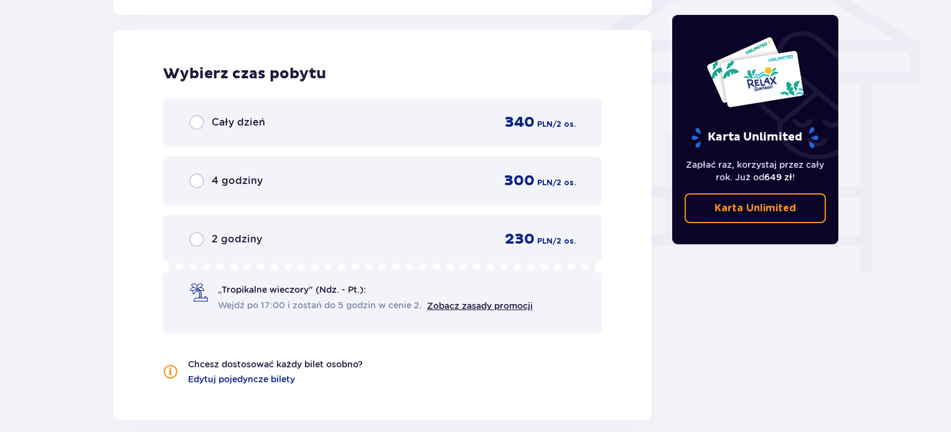
scroll to position [758, 0]
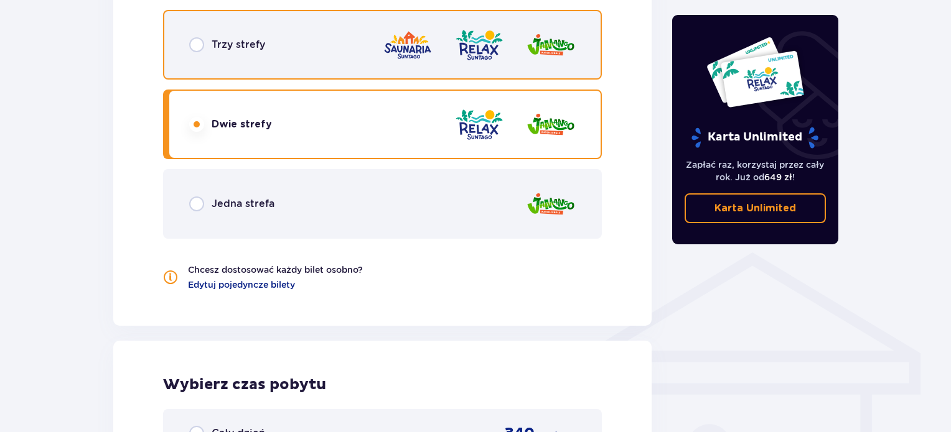
click at [198, 50] on input "radio" at bounding box center [196, 44] width 15 height 15
radio input "true"
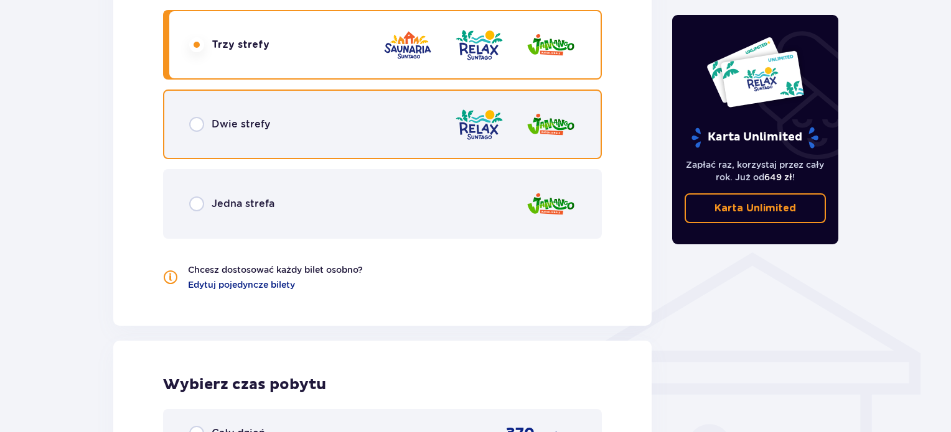
click at [202, 129] on input "radio" at bounding box center [196, 124] width 15 height 15
radio input "true"
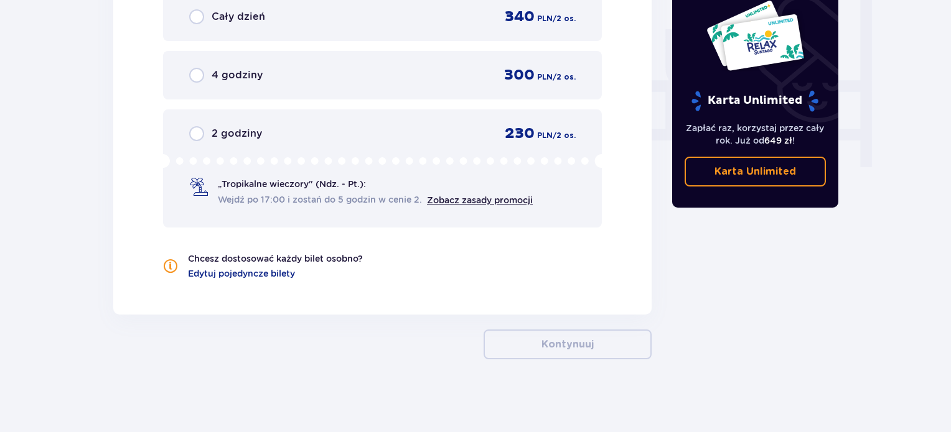
scroll to position [988, 0]
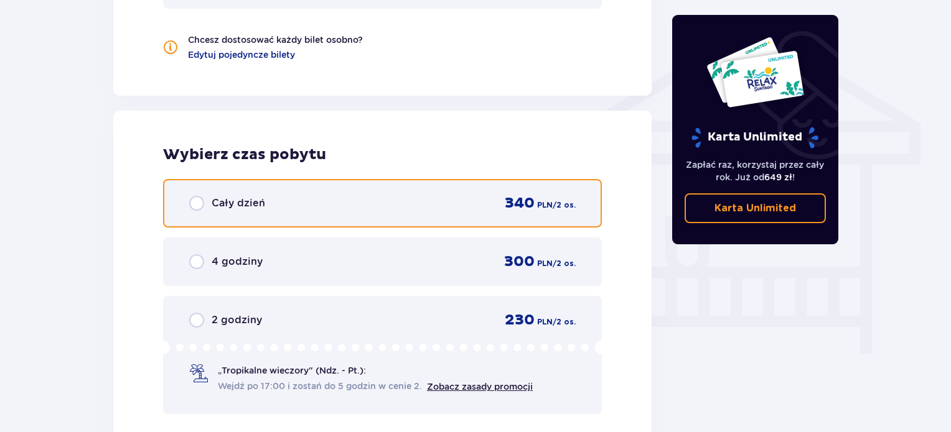
click at [197, 196] on input "radio" at bounding box center [196, 203] width 15 height 15
radio input "true"
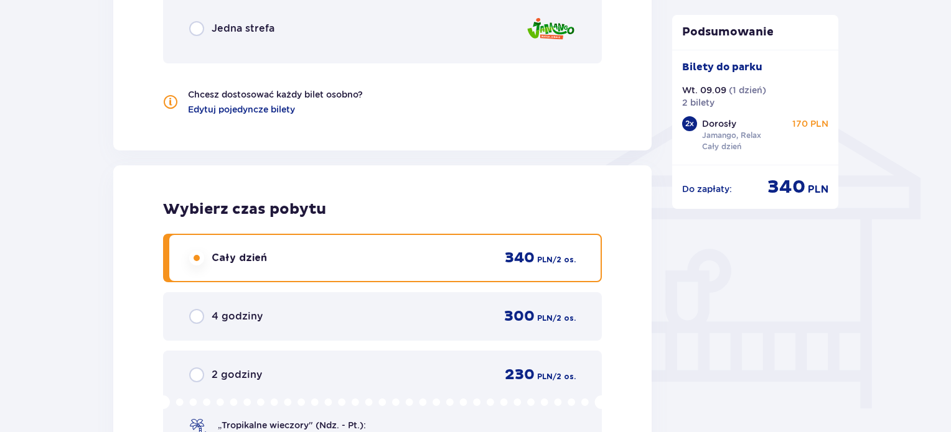
scroll to position [871, 0]
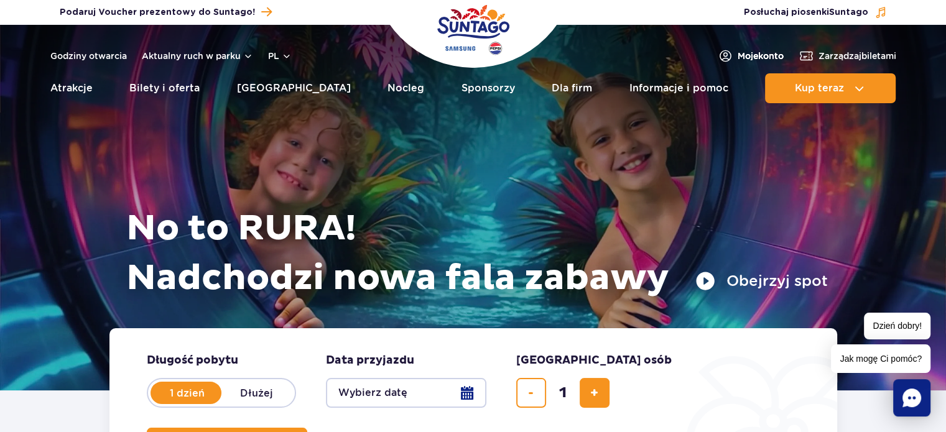
click at [768, 57] on span "Moje konto" at bounding box center [761, 56] width 46 height 12
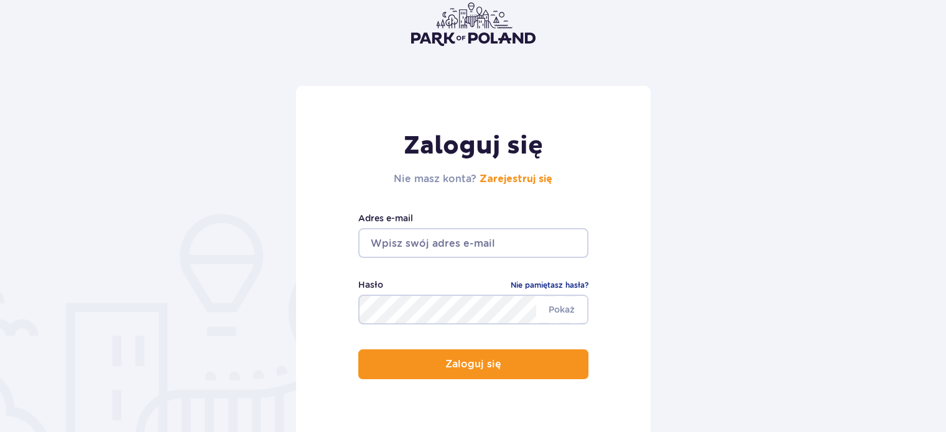
scroll to position [124, 0]
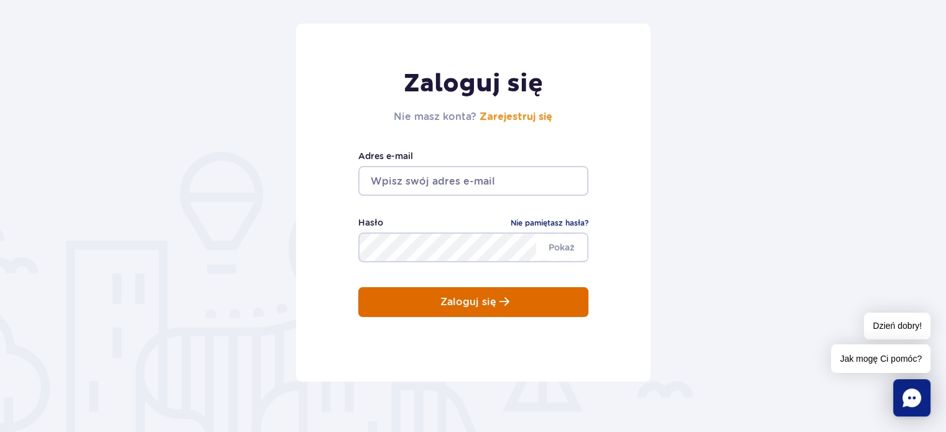
type input "[EMAIL_ADDRESS][DOMAIN_NAME]"
click at [493, 302] on p "Zaloguj się" at bounding box center [469, 302] width 56 height 11
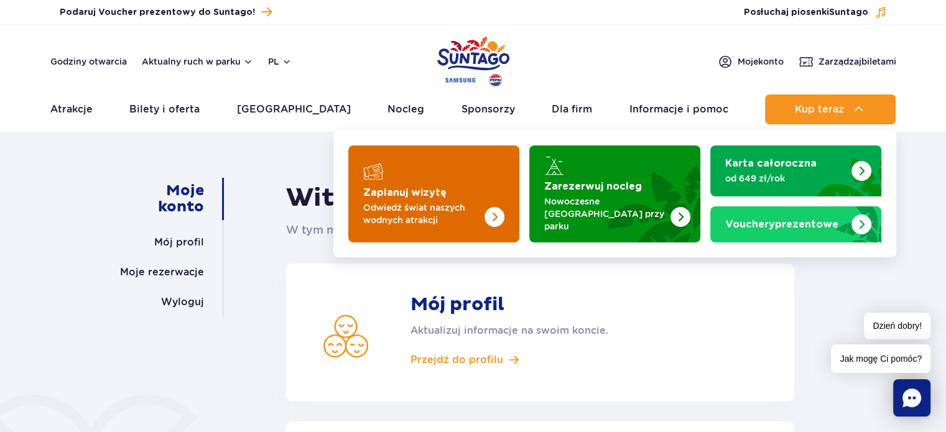
click at [454, 193] on img "Zaplanuj wizytę" at bounding box center [470, 194] width 99 height 97
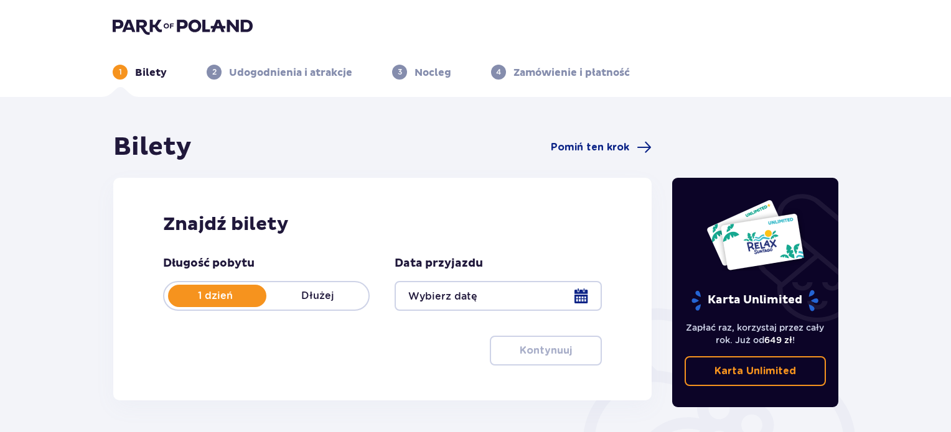
click at [536, 294] on div at bounding box center [497, 296] width 207 height 30
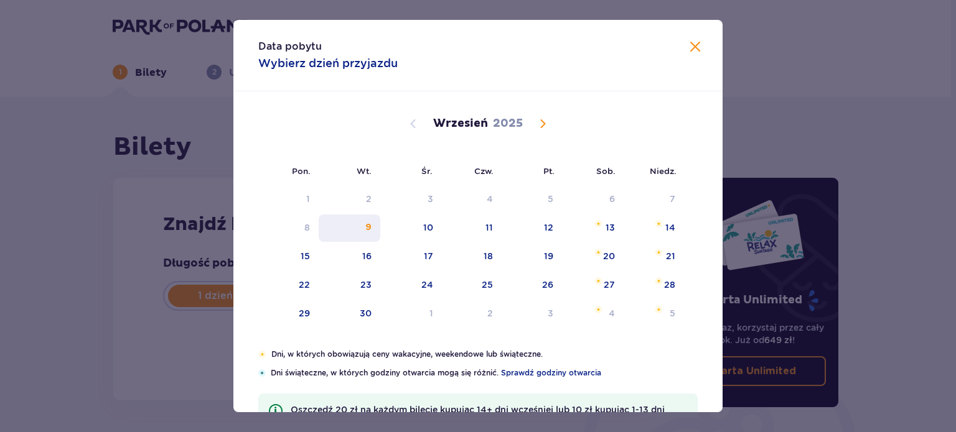
click at [363, 231] on div "9" at bounding box center [350, 228] width 62 height 27
type input "[DATE]"
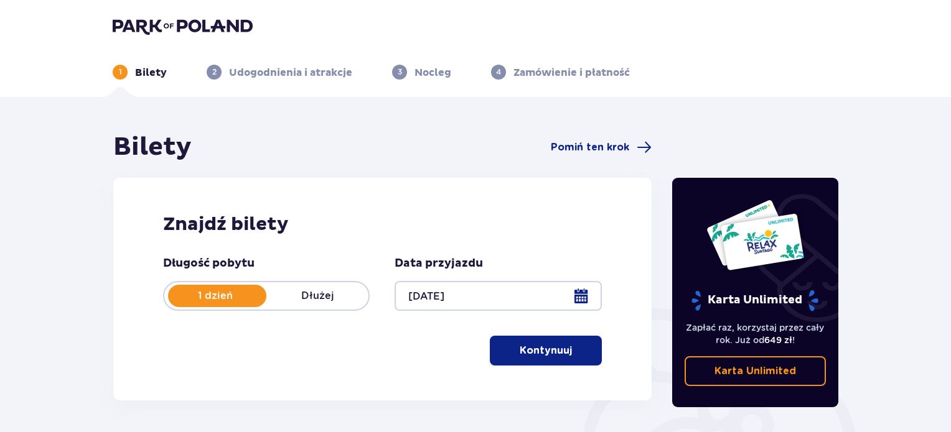
click at [543, 351] on p "Kontynuuj" at bounding box center [546, 351] width 52 height 14
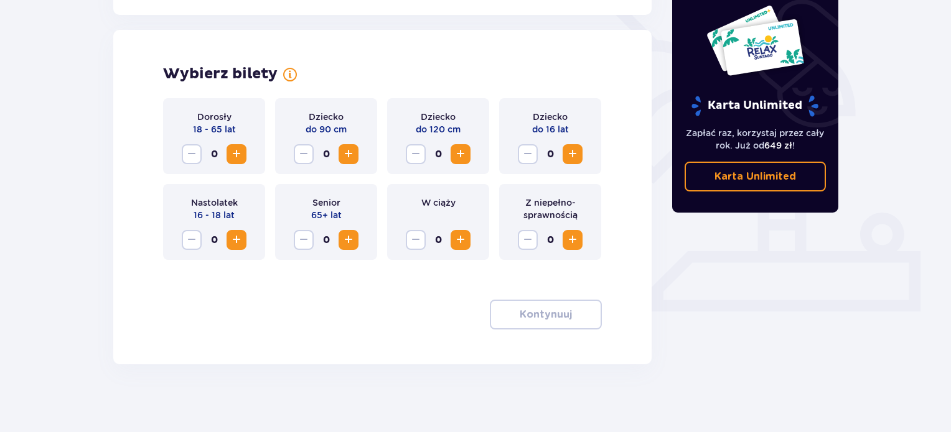
scroll to position [338, 0]
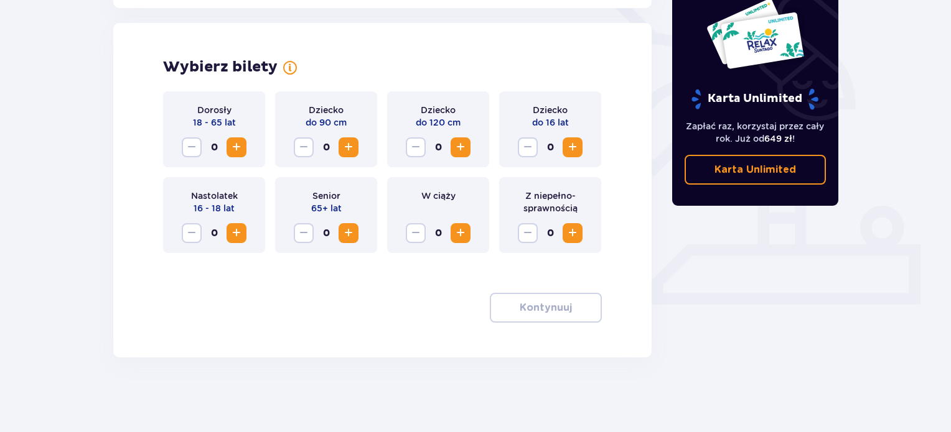
click at [237, 149] on span "Increase" at bounding box center [236, 147] width 15 height 15
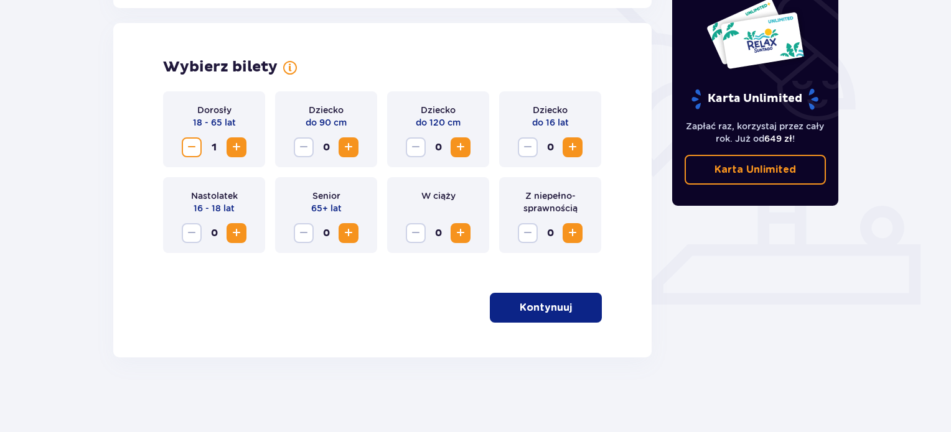
click at [237, 149] on span "Increase" at bounding box center [236, 147] width 15 height 15
click at [560, 306] on p "Kontynuuj" at bounding box center [546, 308] width 52 height 14
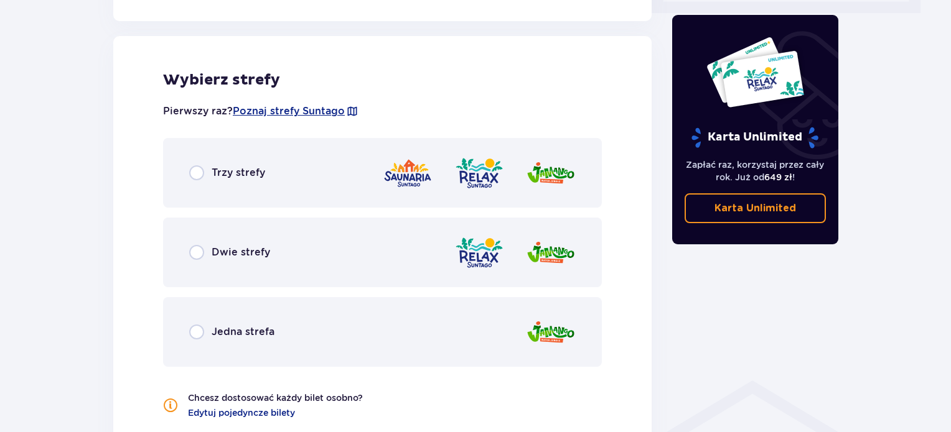
scroll to position [636, 0]
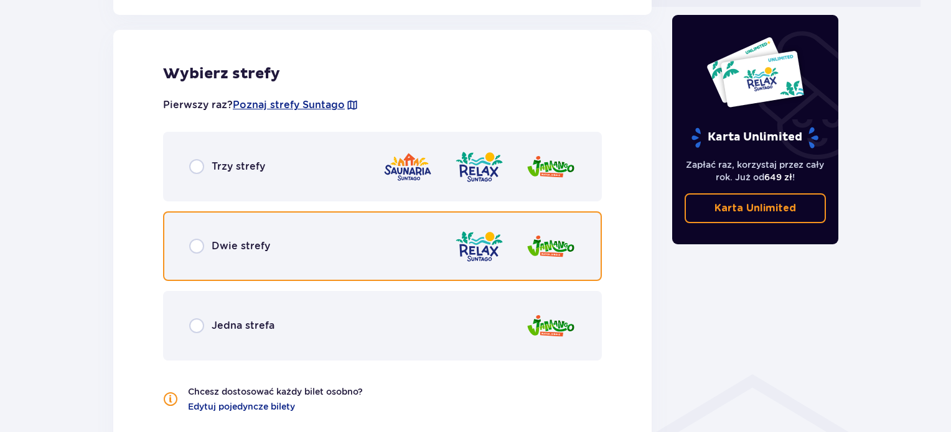
click at [203, 250] on input "radio" at bounding box center [196, 246] width 15 height 15
radio input "true"
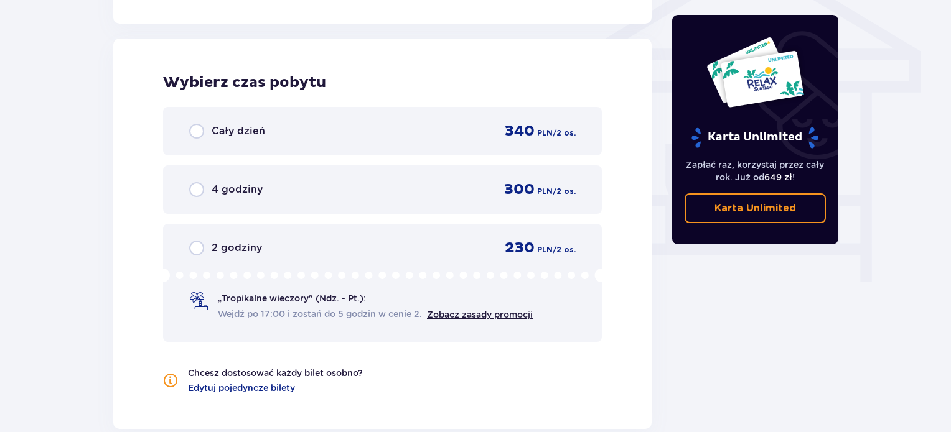
scroll to position [1069, 0]
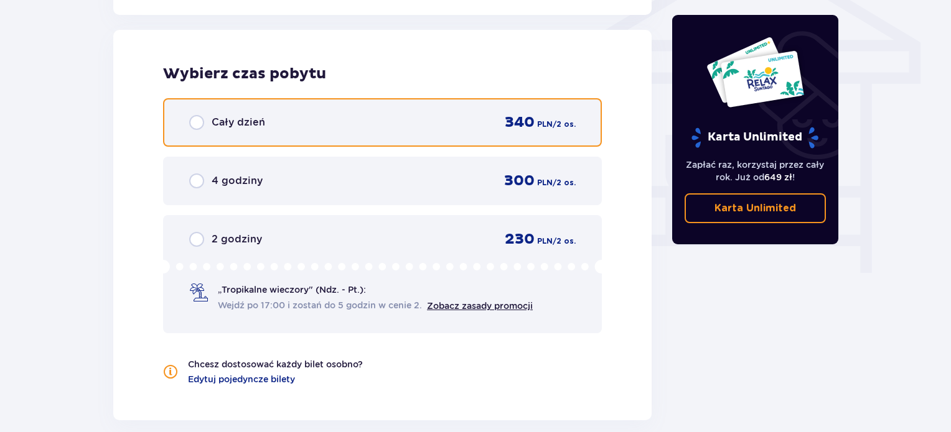
click at [200, 122] on input "radio" at bounding box center [196, 122] width 15 height 15
radio input "true"
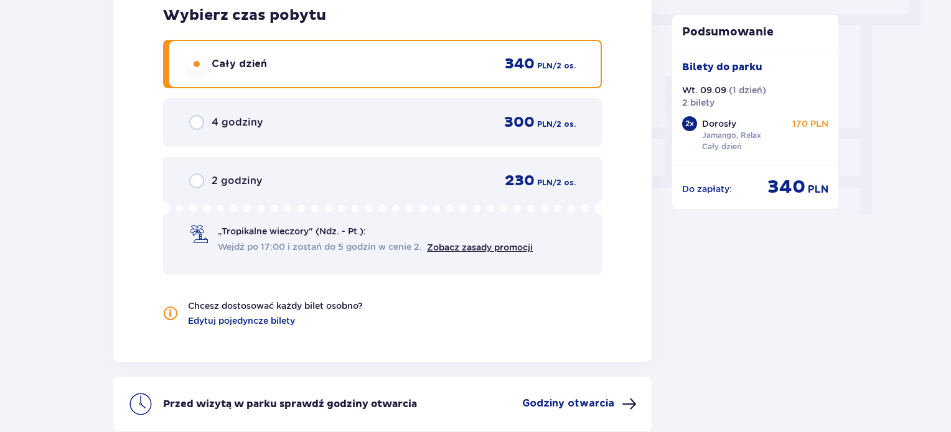
scroll to position [1244, 0]
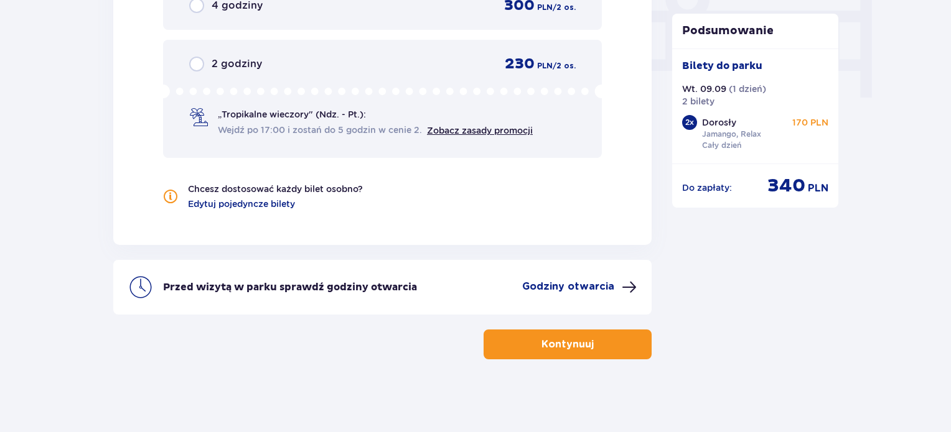
click at [579, 338] on p "Kontynuuj" at bounding box center [567, 345] width 52 height 14
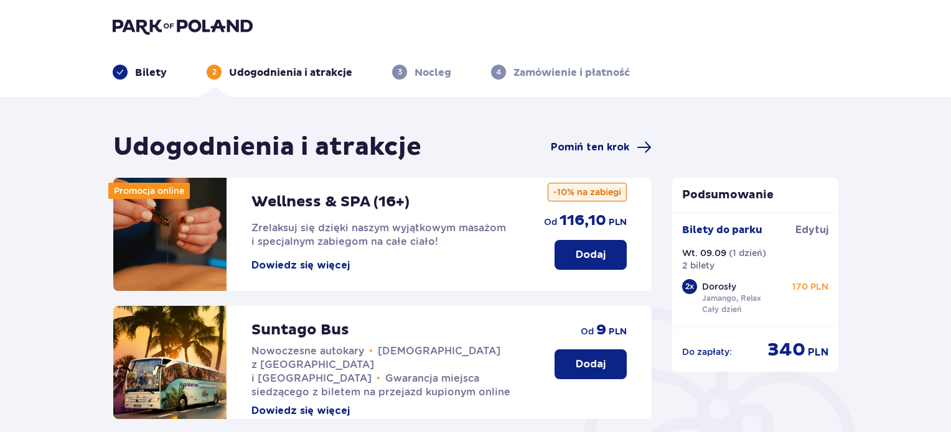
click at [595, 149] on span "Pomiń ten krok" at bounding box center [590, 148] width 78 height 14
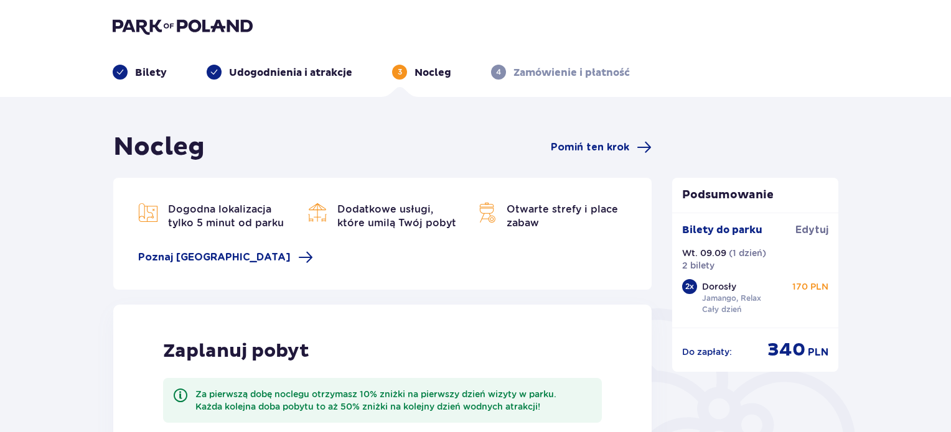
click at [595, 149] on span "Pomiń ten krok" at bounding box center [590, 148] width 78 height 14
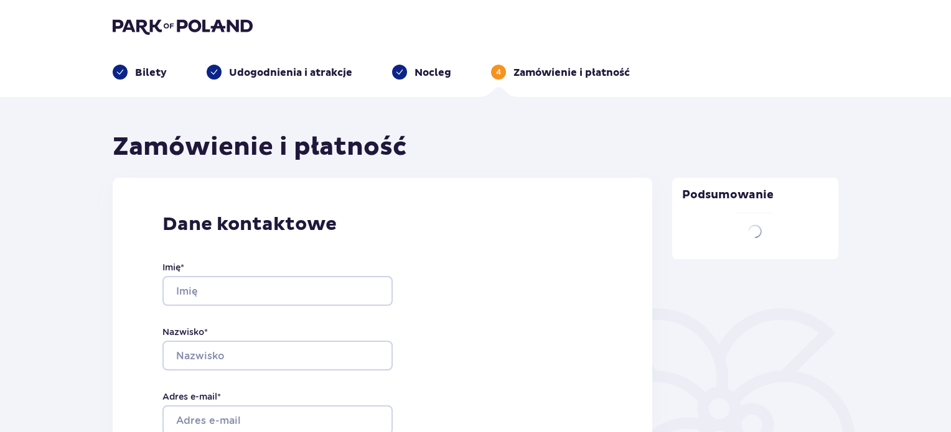
type input "Jarosław"
type input "Kurpiewski"
type input "kurpiewski27@gmail.com"
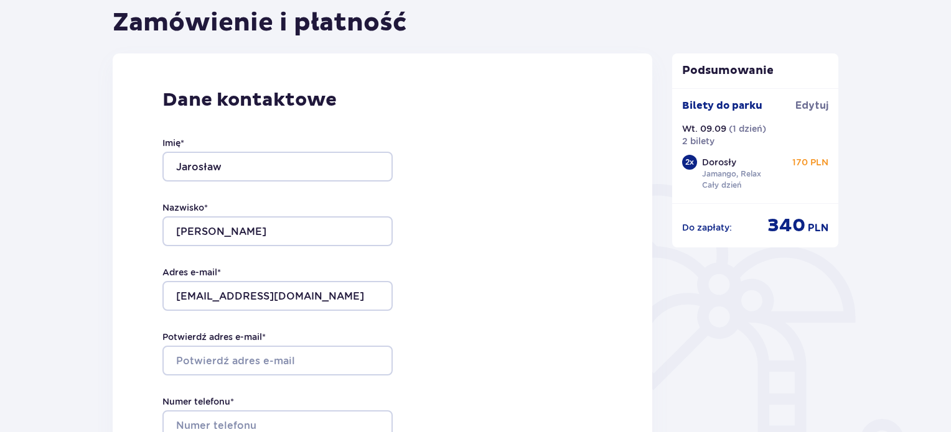
scroll to position [187, 0]
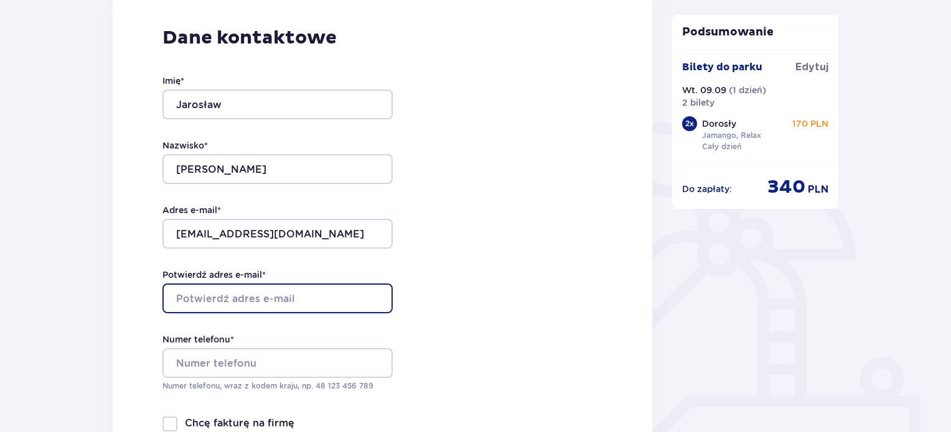
click at [291, 296] on input "Potwierdź adres e-mail *" at bounding box center [277, 299] width 230 height 30
type input "kurpiewski27@gmail.com"
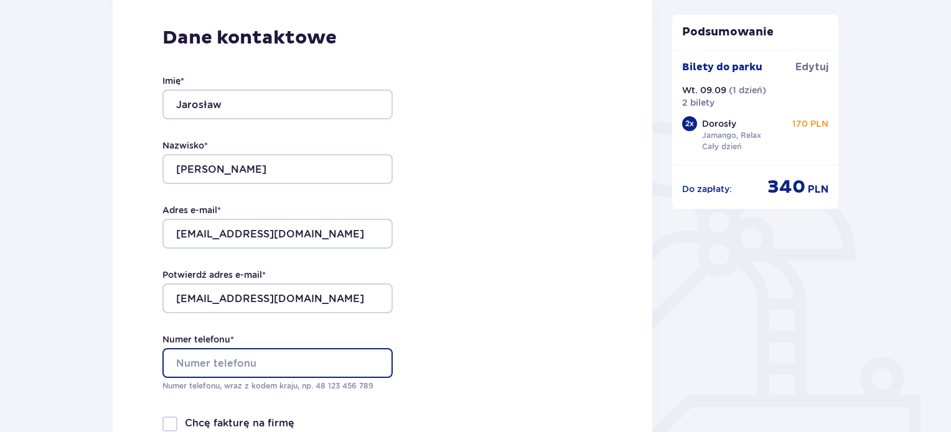
type input "507277820"
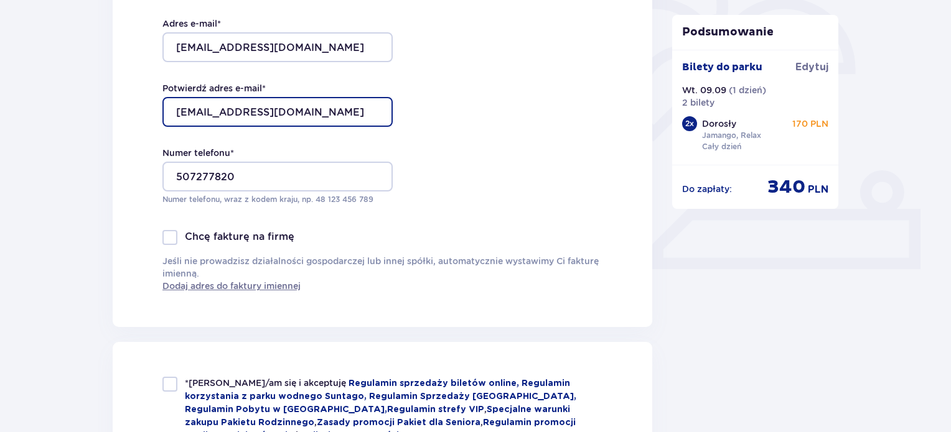
scroll to position [498, 0]
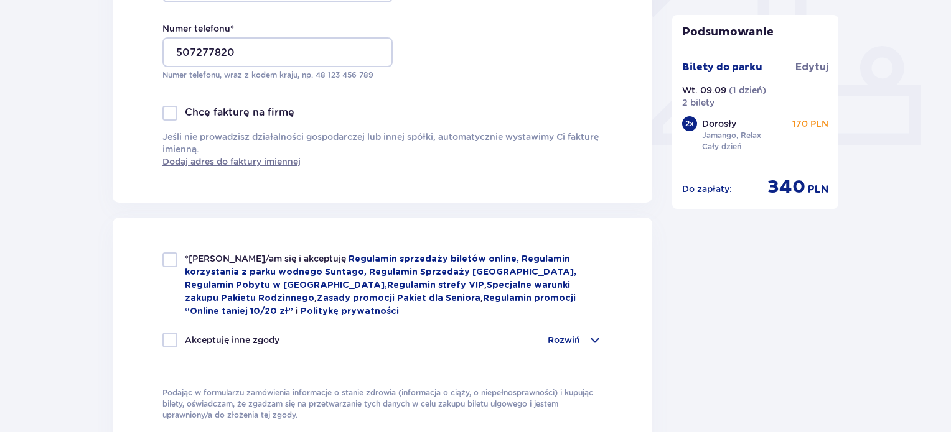
click at [174, 258] on div at bounding box center [169, 260] width 15 height 15
checkbox input "true"
click at [566, 342] on p "Rozwiń" at bounding box center [564, 340] width 32 height 12
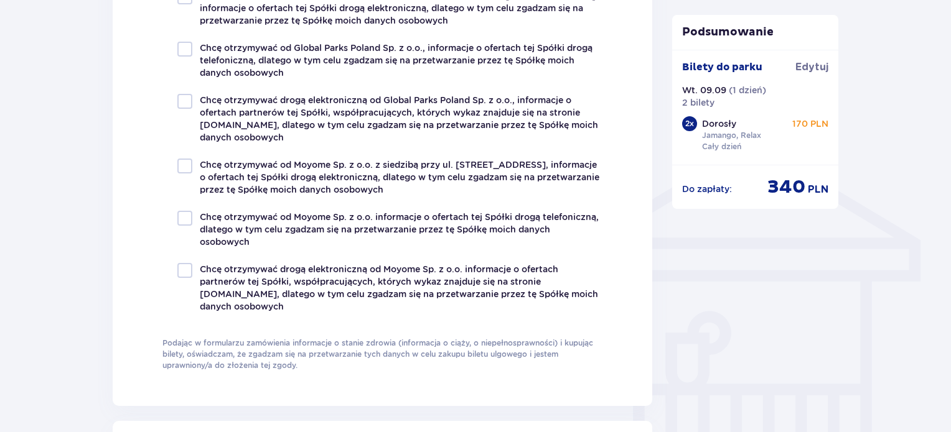
scroll to position [560, 0]
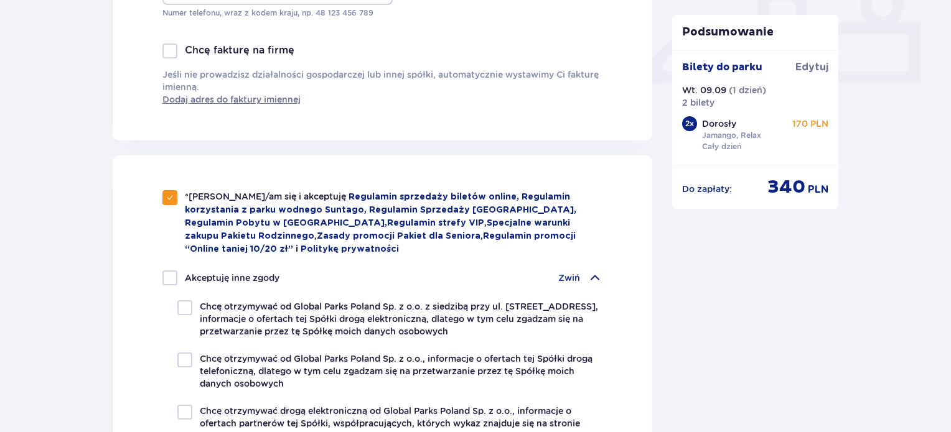
click at [570, 275] on p "Zwiń" at bounding box center [569, 278] width 22 height 12
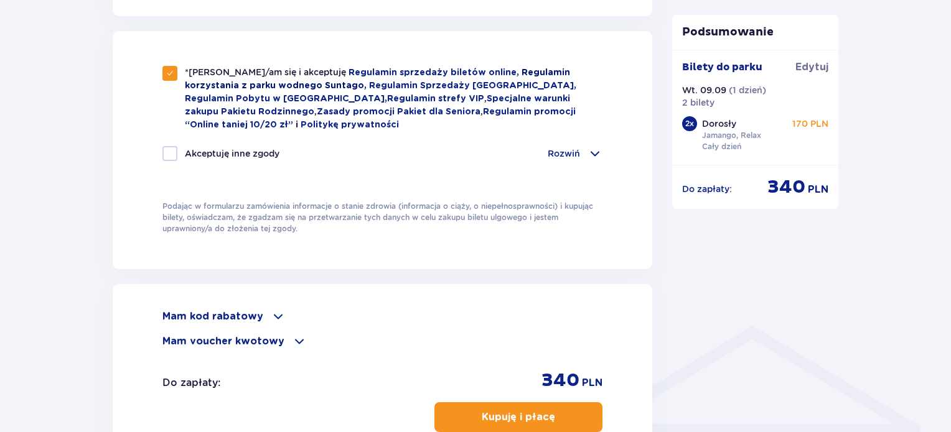
scroll to position [747, 0]
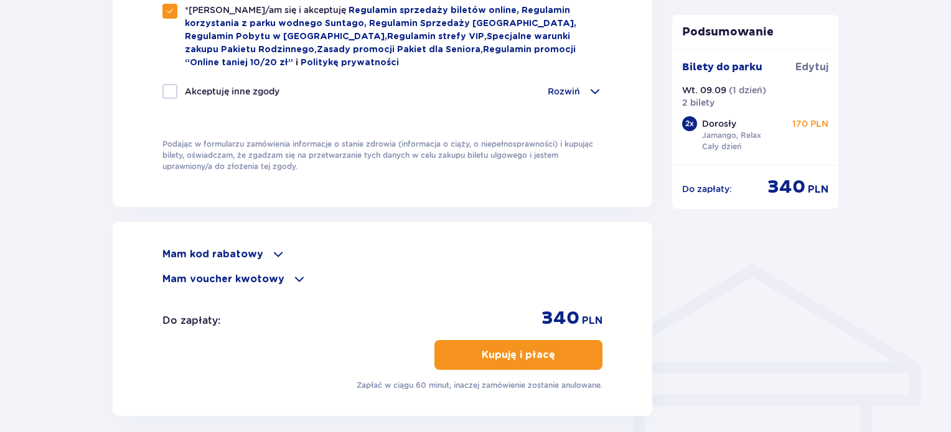
click at [275, 253] on span at bounding box center [278, 254] width 15 height 15
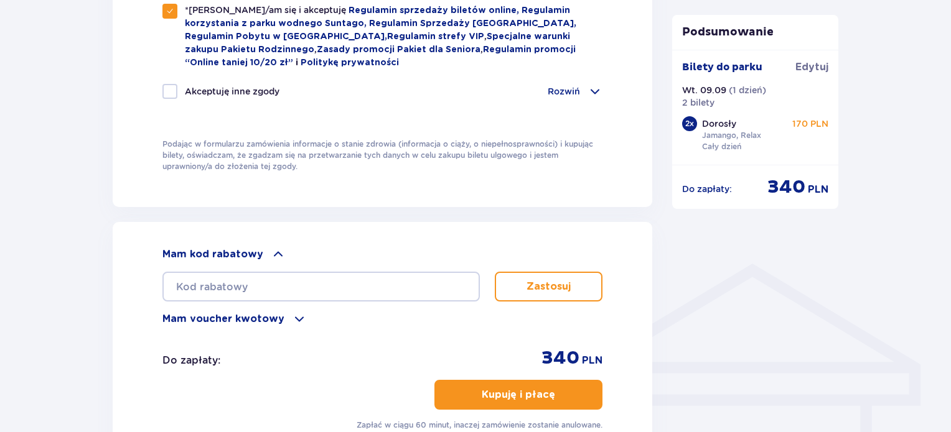
click at [292, 314] on span at bounding box center [299, 319] width 15 height 15
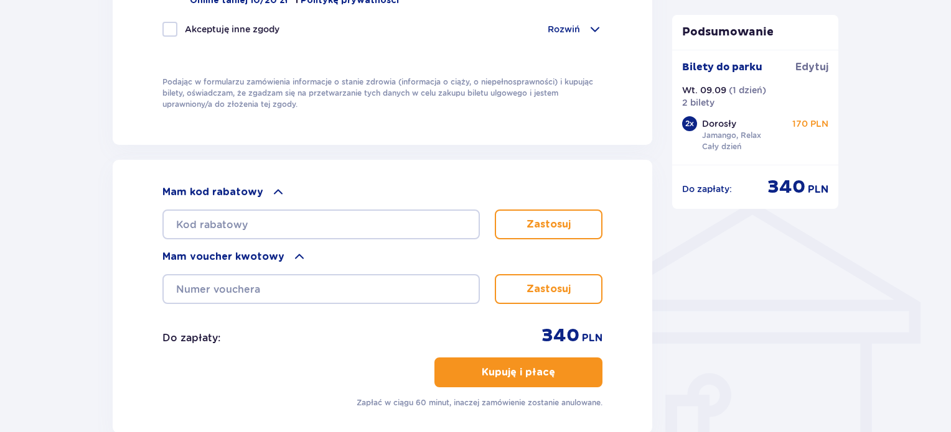
scroll to position [871, 0]
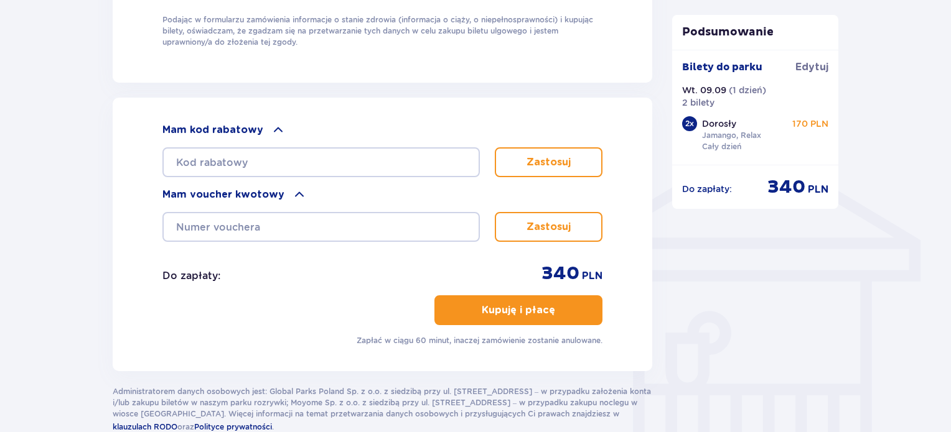
click at [526, 307] on p "Kupuję i płacę" at bounding box center [518, 311] width 73 height 14
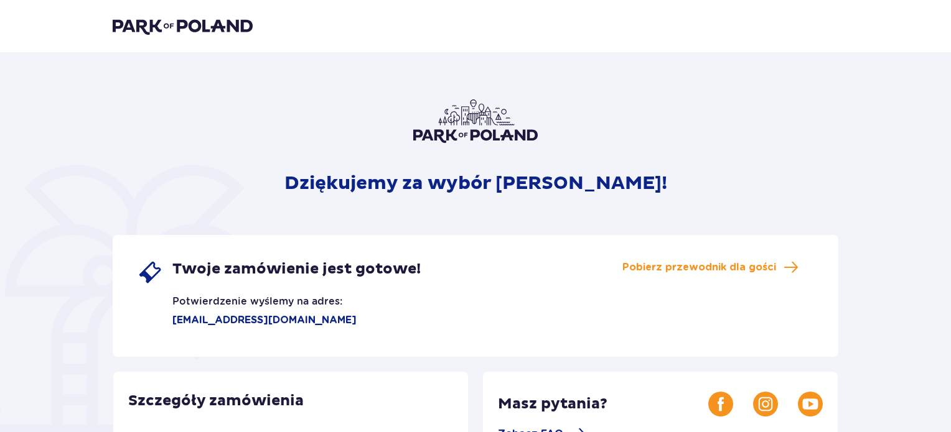
click at [218, 28] on img at bounding box center [183, 25] width 140 height 17
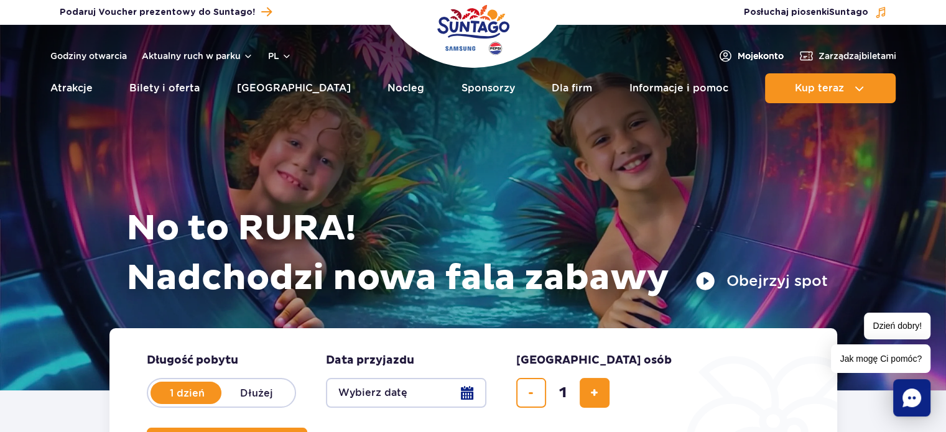
click at [752, 52] on span "Moje konto" at bounding box center [761, 56] width 46 height 12
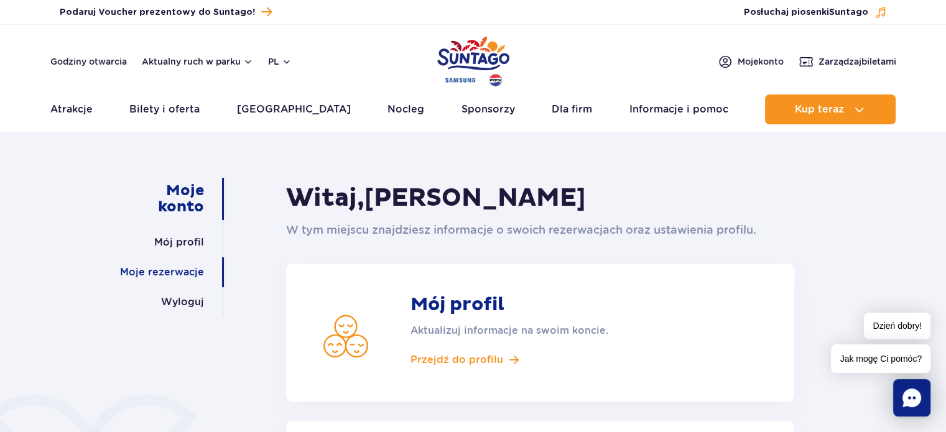
click at [182, 278] on link "Moje rezerwacje" at bounding box center [162, 273] width 84 height 30
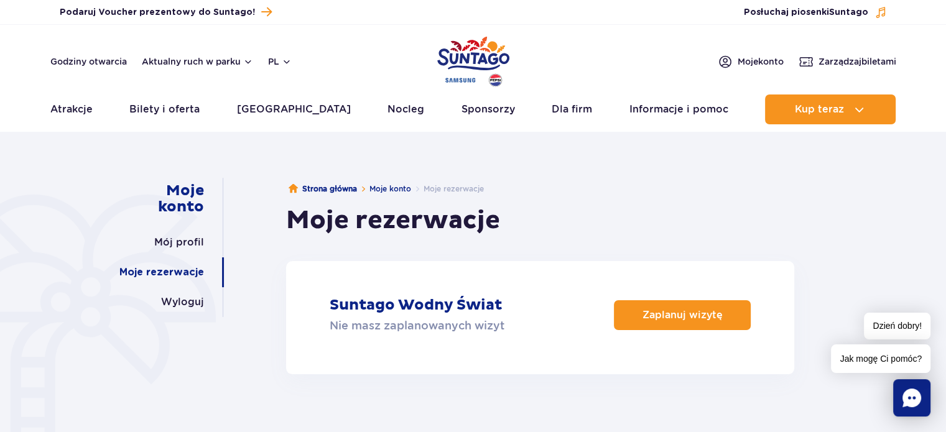
click at [177, 270] on link "Moje rezerwacje" at bounding box center [161, 273] width 85 height 30
click at [193, 198] on link "Moje konto" at bounding box center [163, 199] width 81 height 42
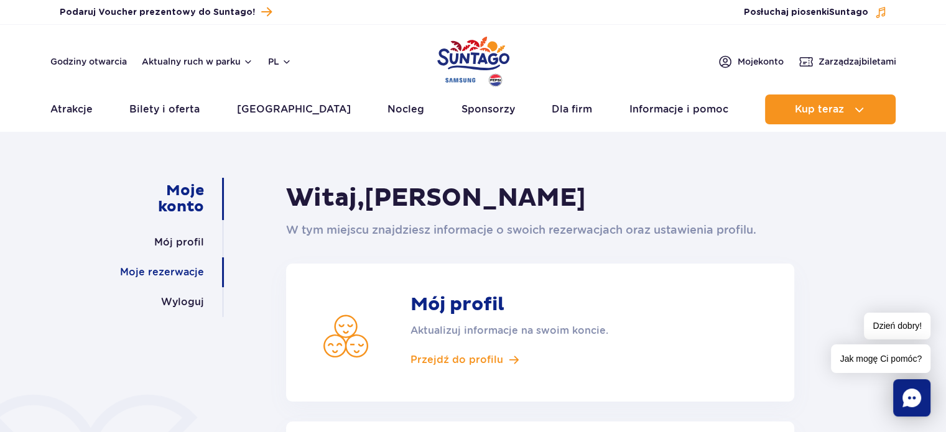
click at [176, 270] on link "Moje rezerwacje" at bounding box center [162, 273] width 84 height 30
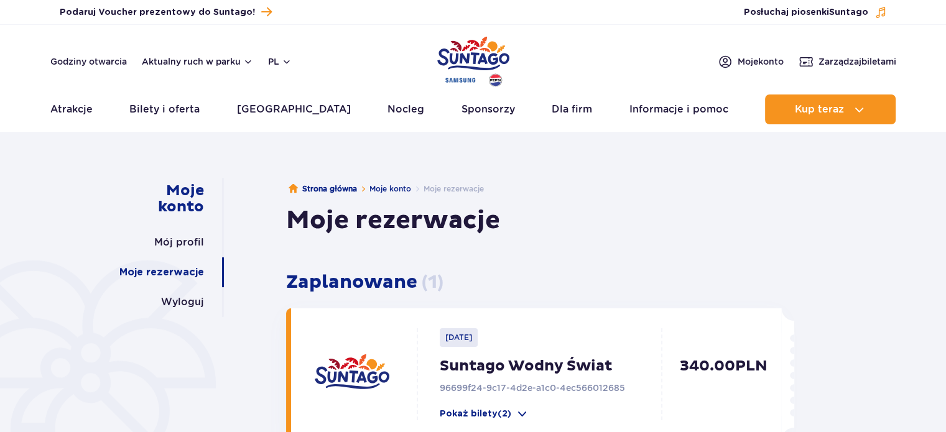
scroll to position [187, 0]
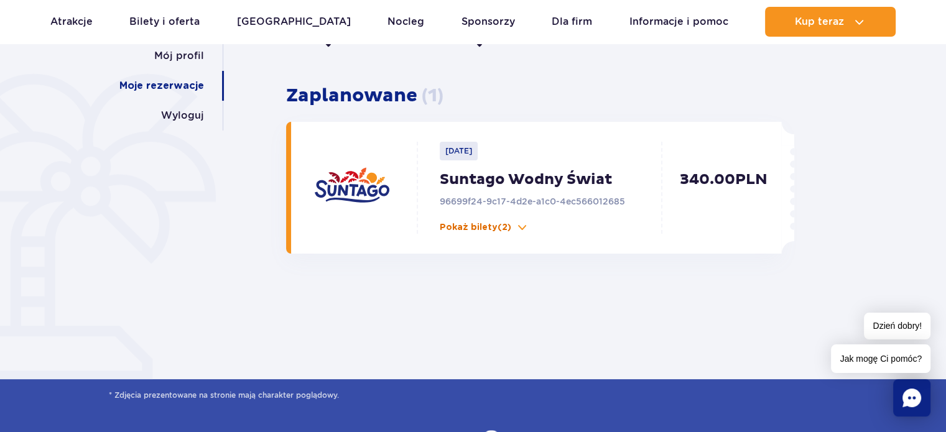
click at [513, 228] on button "Pokaż bilety (2)" at bounding box center [484, 228] width 89 height 12
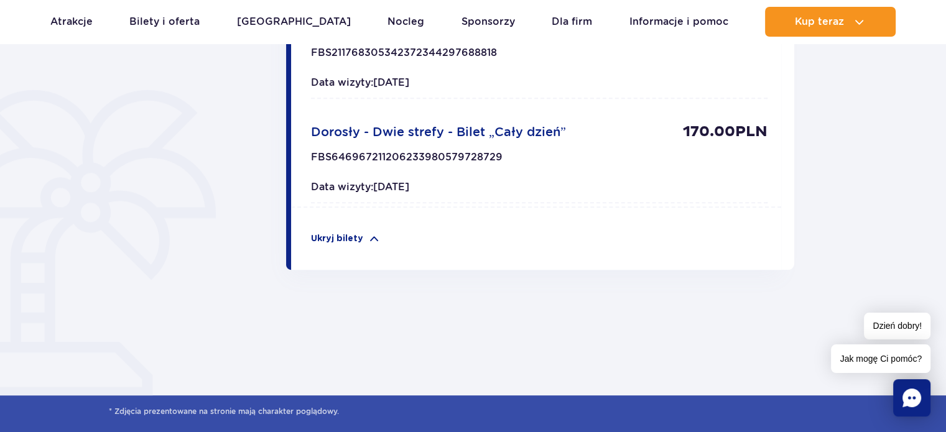
scroll to position [311, 0]
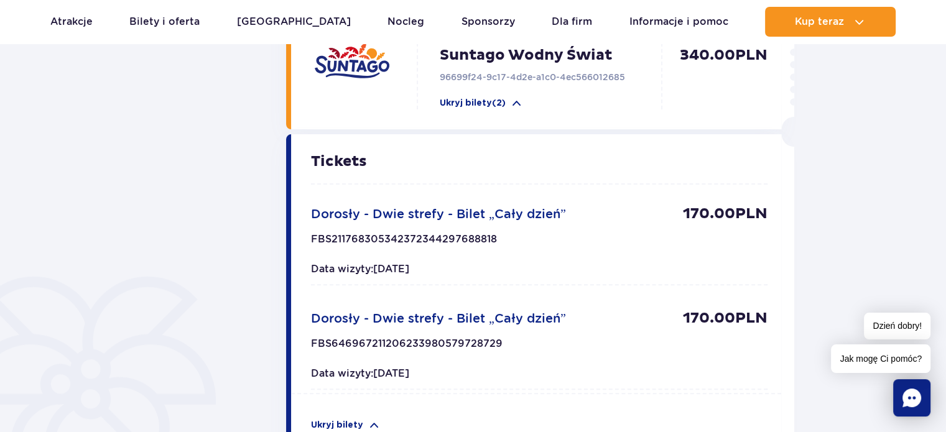
click at [404, 319] on span "Dorosły - Dwie strefy - Bilet „Cały dzień”" at bounding box center [438, 318] width 255 height 15
click at [354, 374] on span "Data wizyty: 2025-09-09" at bounding box center [360, 374] width 98 height 12
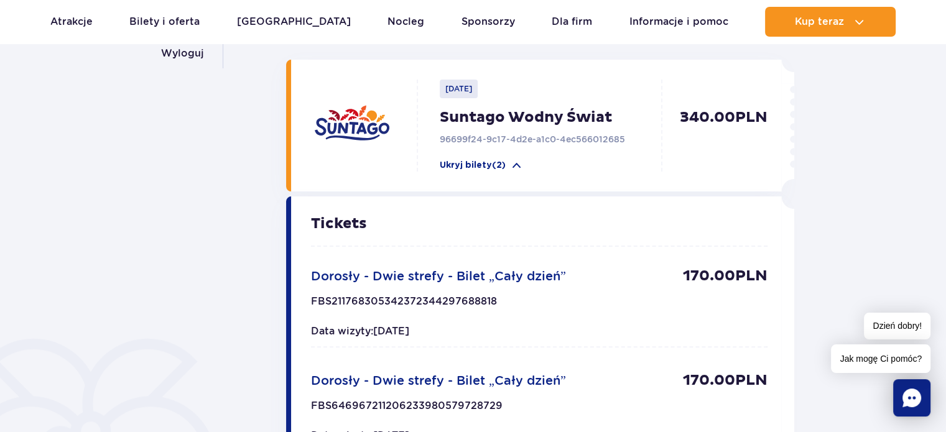
click at [388, 274] on span "Dorosły - Dwie strefy - Bilet „Cały dzień”" at bounding box center [438, 276] width 255 height 15
click at [411, 273] on span "Dorosły - Dwie strefy - Bilet „Cały dzień”" at bounding box center [438, 276] width 255 height 15
click at [510, 276] on span "Dorosły - Dwie strefy - Bilet „Cały dzień”" at bounding box center [438, 276] width 255 height 15
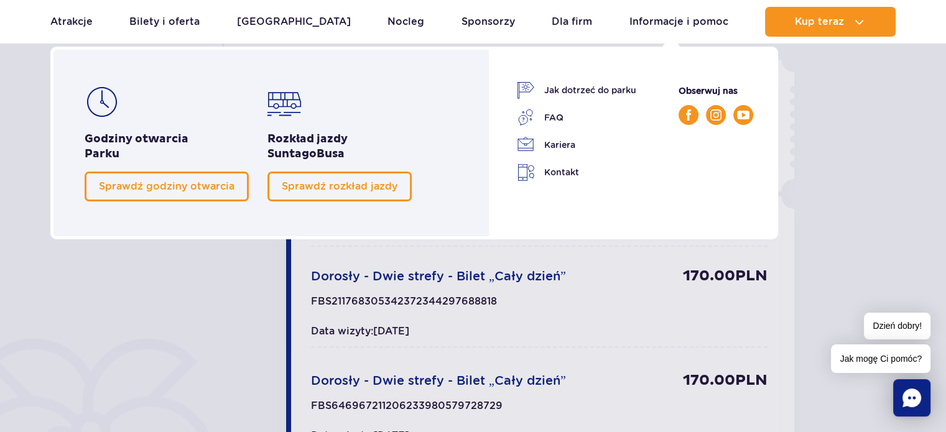
scroll to position [0, 0]
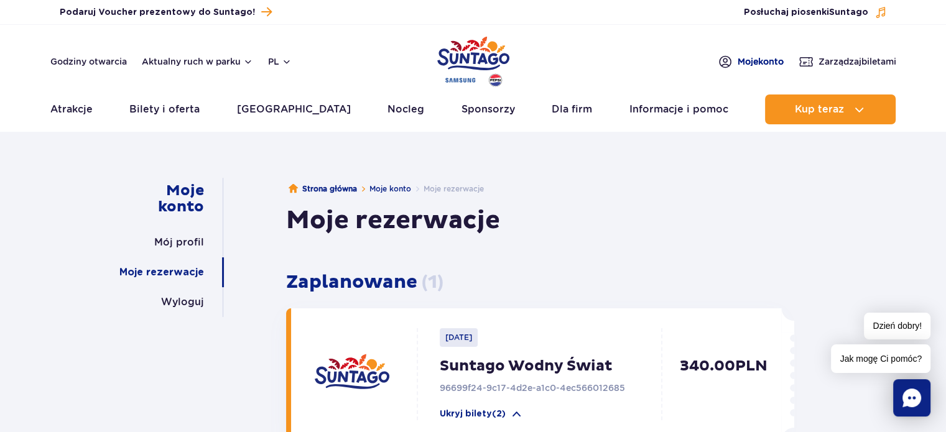
click at [754, 60] on span "Moje konto" at bounding box center [761, 61] width 46 height 12
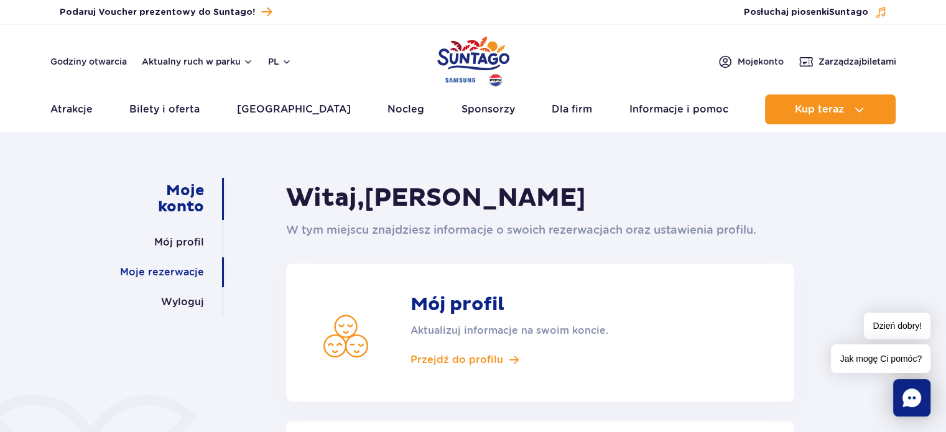
click at [182, 271] on link "Moje rezerwacje" at bounding box center [162, 273] width 84 height 30
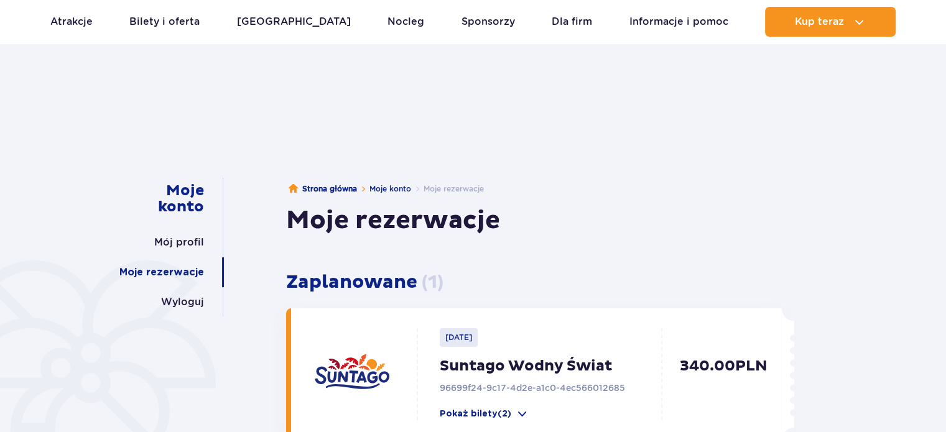
scroll to position [249, 0]
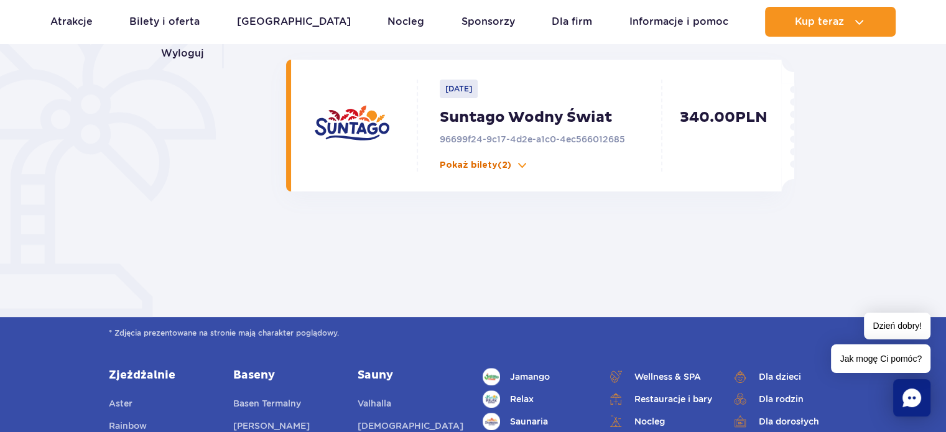
click at [508, 162] on p "Pokaż bilety (2)" at bounding box center [476, 165] width 72 height 12
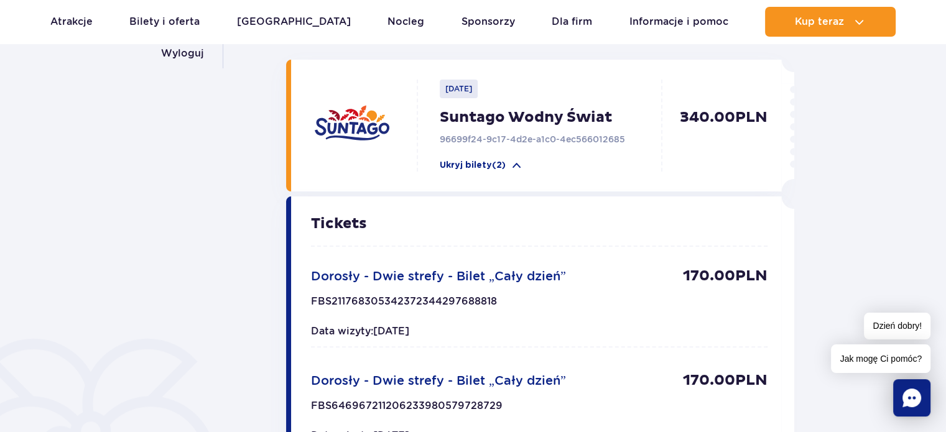
click at [497, 269] on span "Dorosły - Dwie strefy - Bilet „Cały dzień”" at bounding box center [438, 276] width 255 height 15
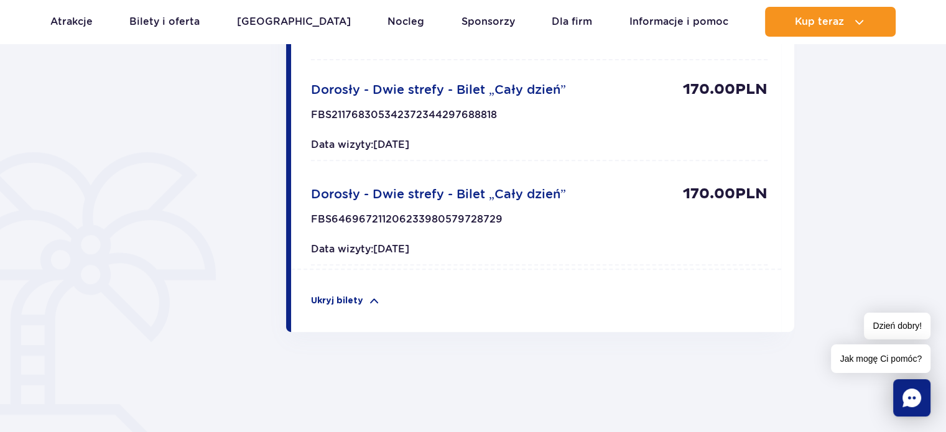
scroll to position [498, 0]
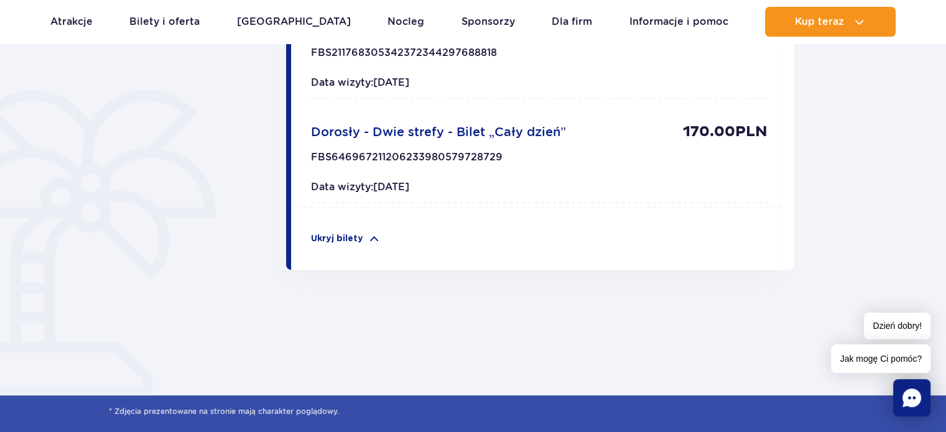
click at [370, 190] on span "Data wizyty: [DATE]" at bounding box center [360, 187] width 98 height 12
click at [373, 127] on span "Dorosły - Dwie strefy - Bilet „Cały dzień”" at bounding box center [438, 131] width 255 height 15
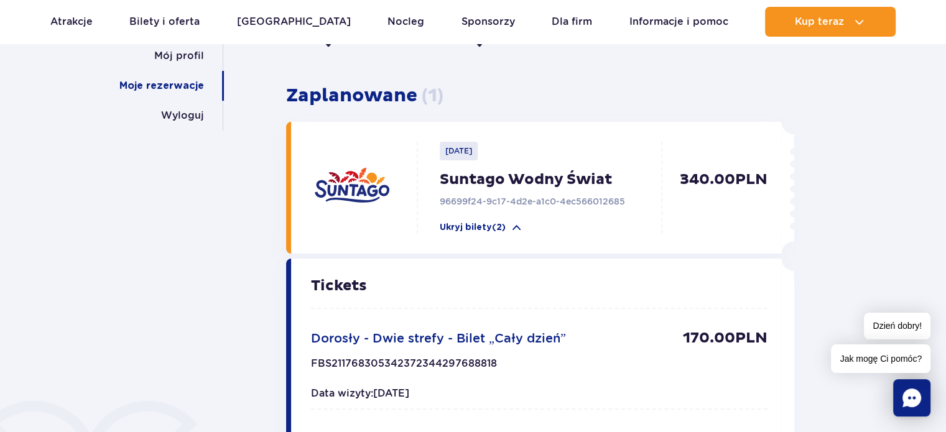
scroll to position [311, 0]
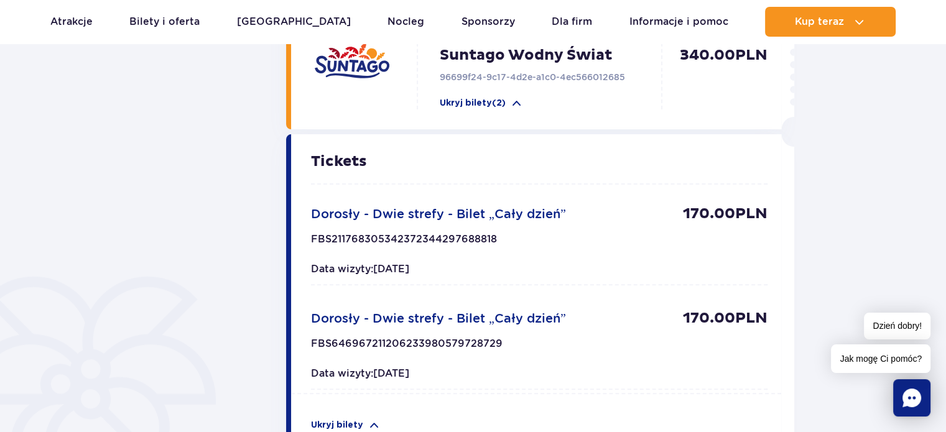
click at [553, 263] on div "Data wizyty: [DATE]" at bounding box center [539, 269] width 457 height 12
